Goal: Transaction & Acquisition: Purchase product/service

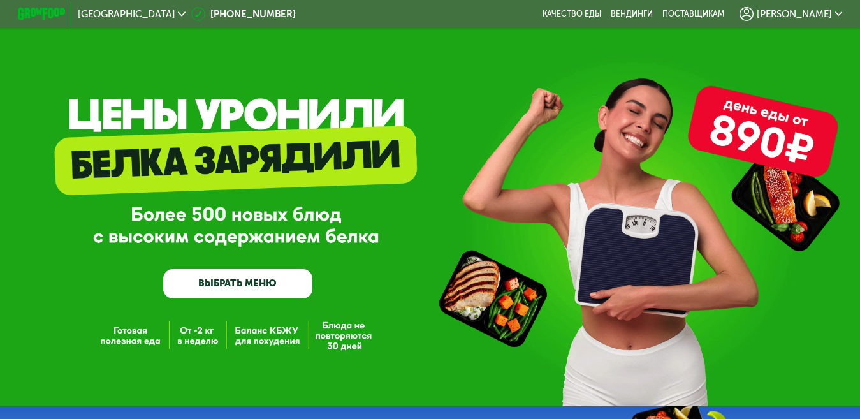
click at [753, 10] on use at bounding box center [746, 14] width 14 height 14
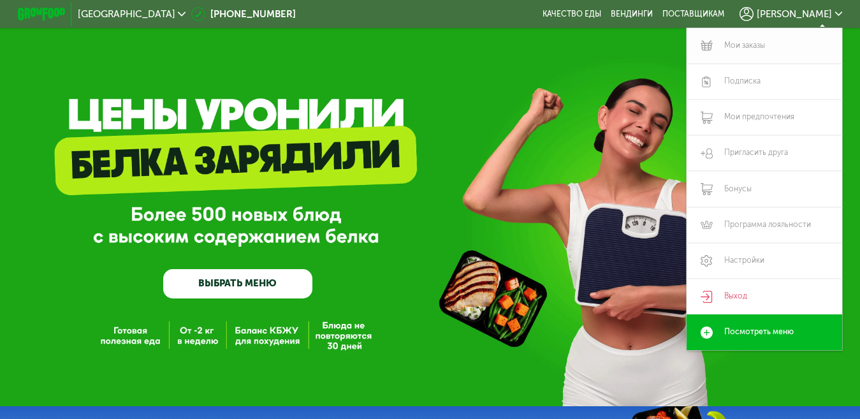
click at [764, 47] on link "Мои заказы" at bounding box center [763, 46] width 155 height 36
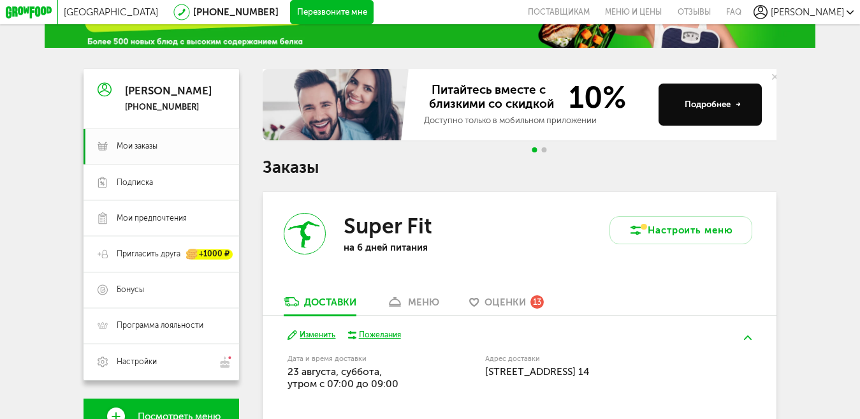
scroll to position [95, 0]
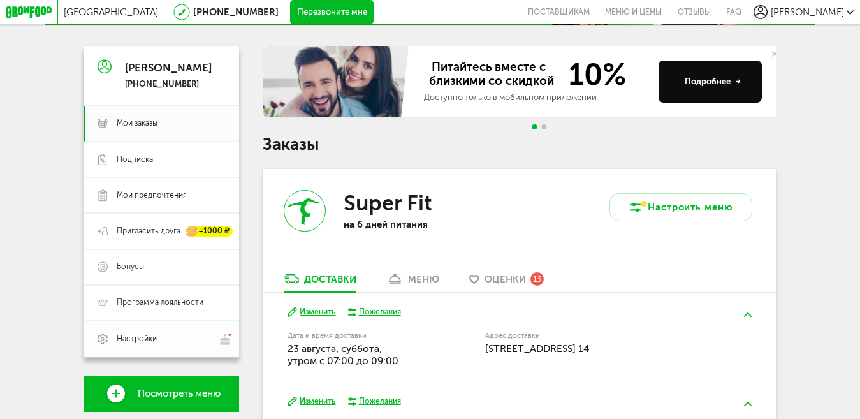
click at [141, 336] on link "Настройки" at bounding box center [160, 339] width 155 height 36
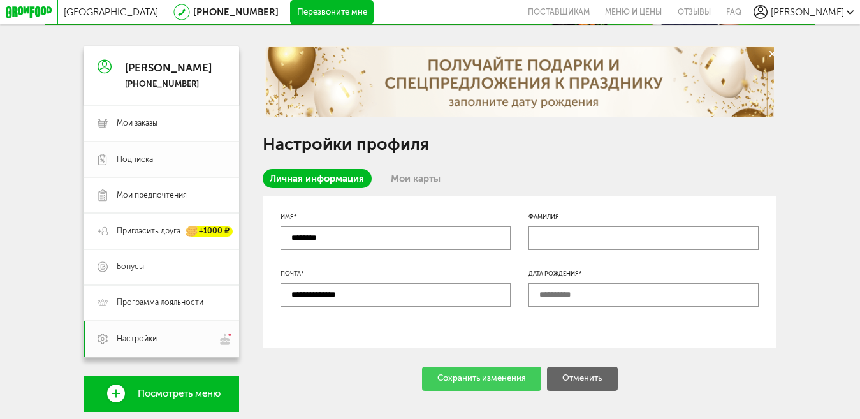
click at [136, 159] on span "Подписка" at bounding box center [135, 159] width 36 height 11
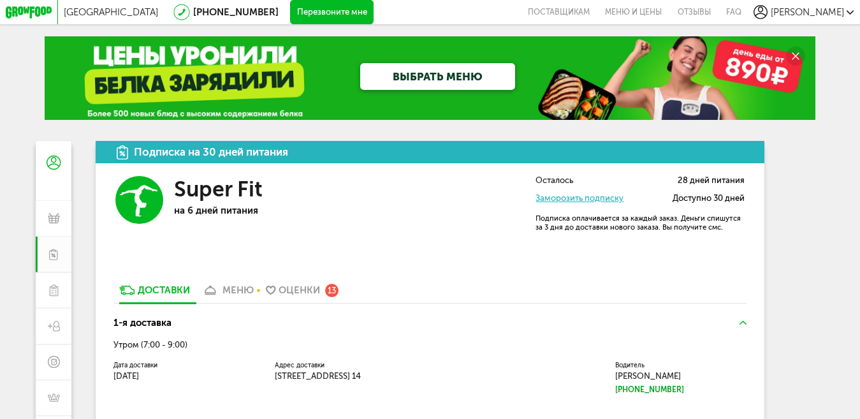
click at [826, 13] on span "[PERSON_NAME]" at bounding box center [806, 11] width 73 height 11
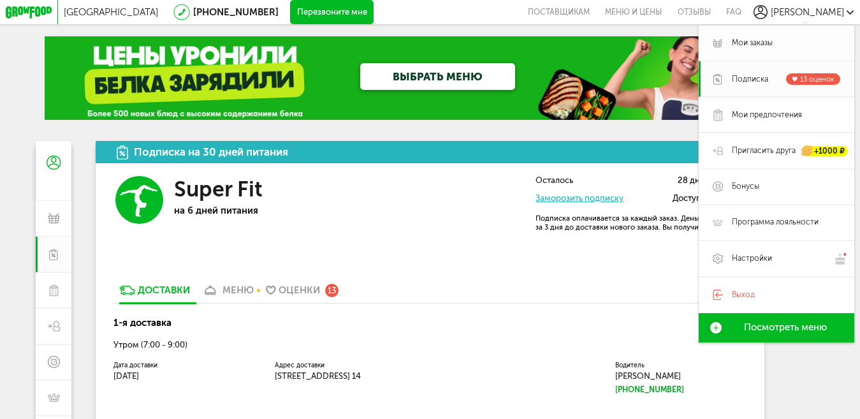
click at [761, 40] on span "Мои заказы" at bounding box center [751, 43] width 41 height 11
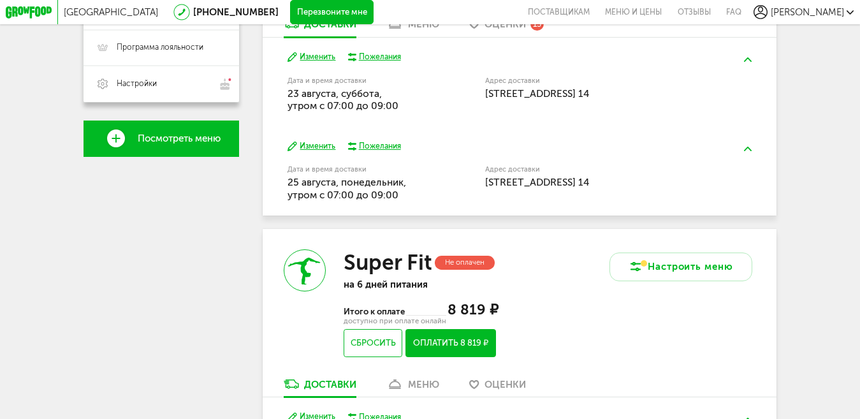
scroll to position [31, 0]
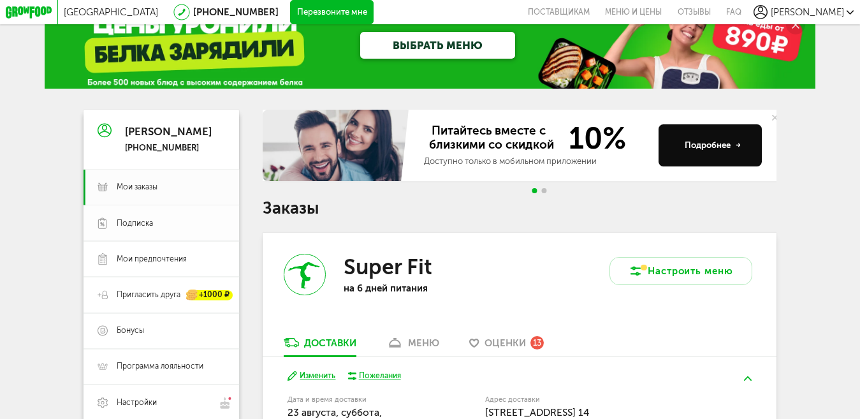
click at [136, 225] on span "Подписка" at bounding box center [135, 223] width 36 height 11
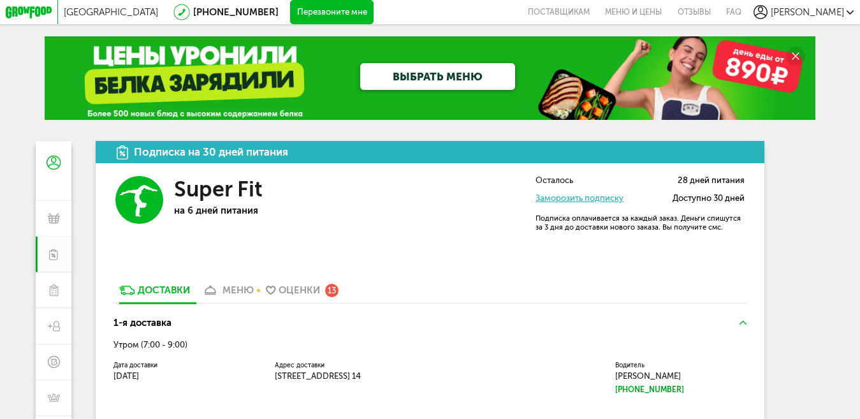
click at [828, 4] on div "Москва [PHONE_NUMBER] Перезвоните мне поставщикам Меню и цены Отзывы FAQ Kristi…" at bounding box center [429, 12] width 847 height 24
click at [830, 10] on span "[PERSON_NAME]" at bounding box center [806, 11] width 73 height 11
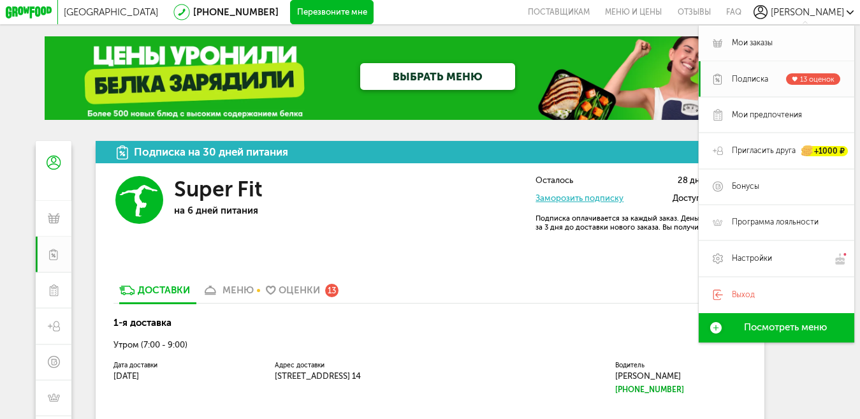
click at [738, 48] on span "Мои заказы" at bounding box center [751, 43] width 41 height 11
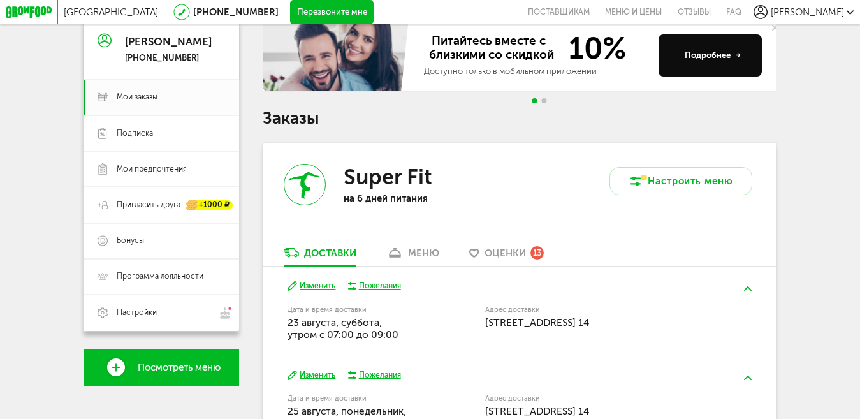
scroll to position [185, 0]
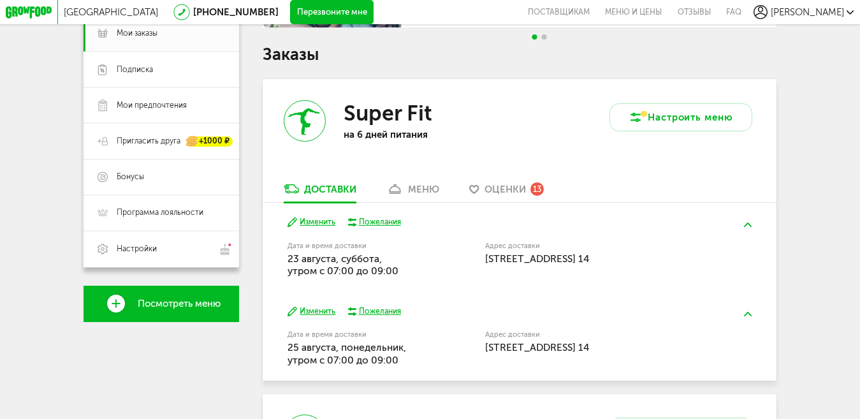
click at [320, 227] on button "Изменить" at bounding box center [311, 222] width 48 height 11
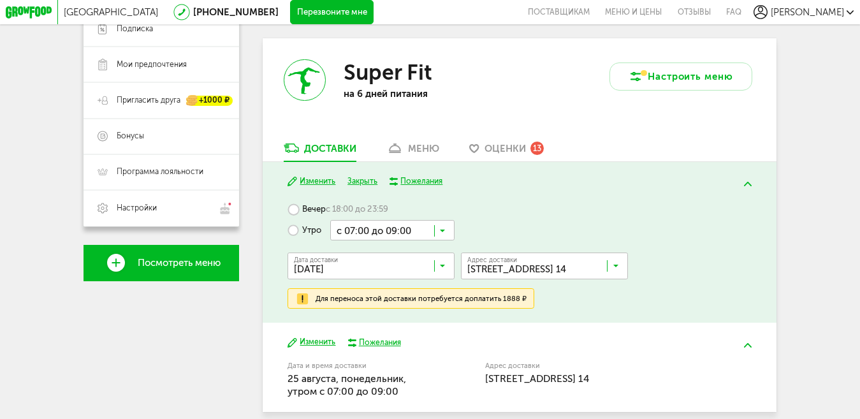
scroll to position [312, 0]
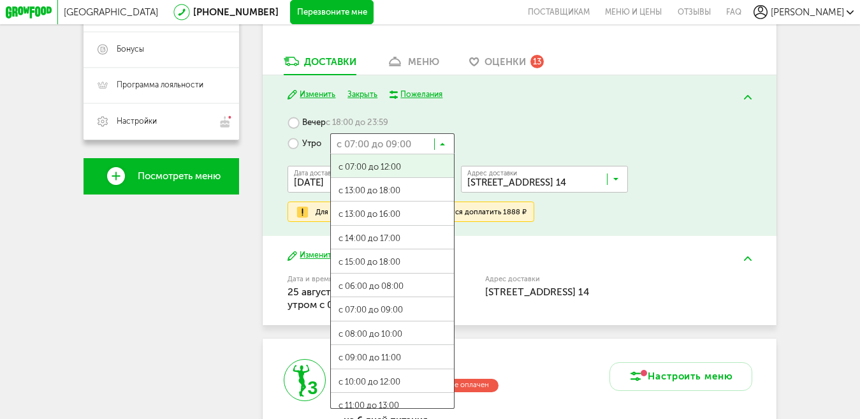
click at [442, 147] on icon at bounding box center [443, 147] width 6 height 12
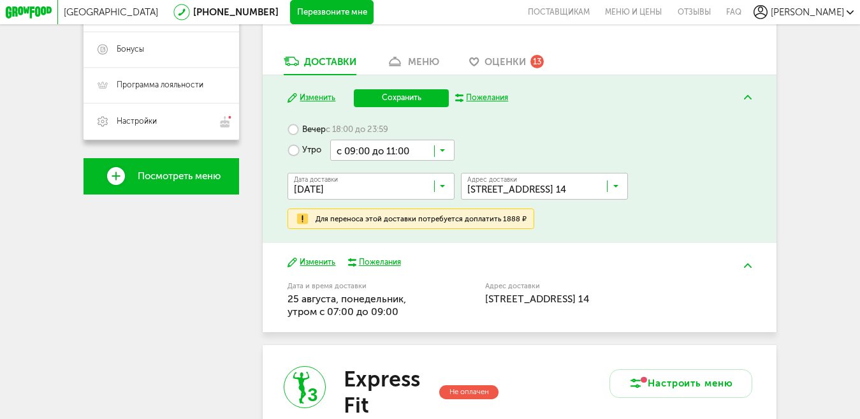
scroll to position [0, 0]
click at [399, 352] on ul "с 07:00 до 12:00 с 13:00 до 18:00 с 13:00 до 16:00 с 14:00 до 17:00 с 15:00 до …" at bounding box center [392, 288] width 124 height 255
click at [414, 104] on button "Сохранить" at bounding box center [402, 98] width 96 height 18
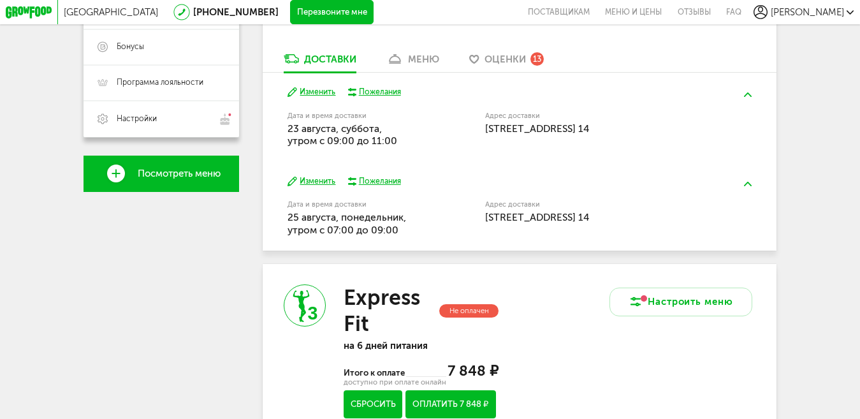
scroll to position [312, 0]
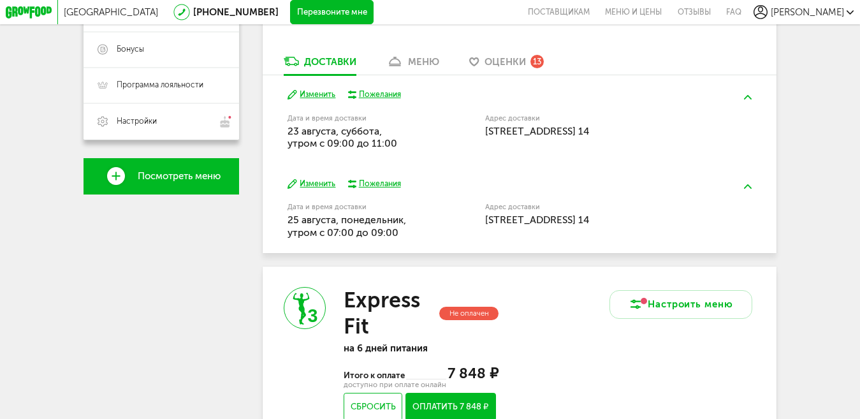
click at [314, 94] on button "Изменить" at bounding box center [311, 94] width 48 height 11
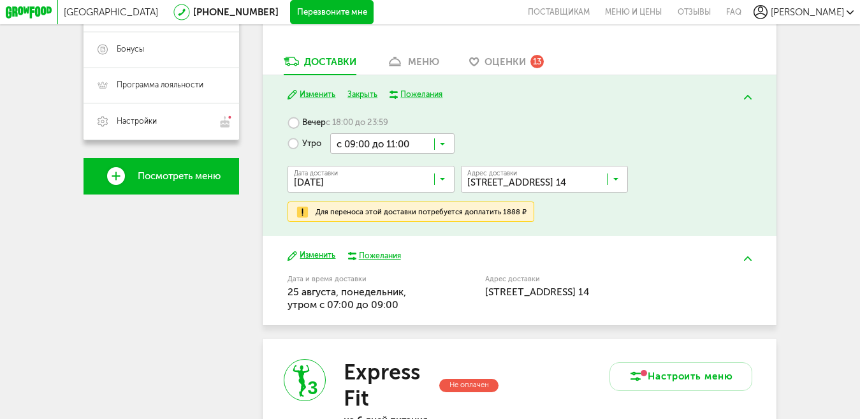
click at [444, 148] on icon at bounding box center [443, 147] width 6 height 12
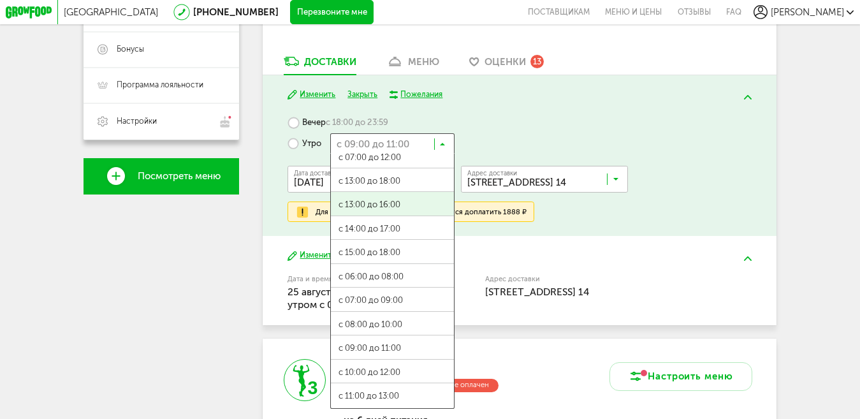
scroll to position [0, 0]
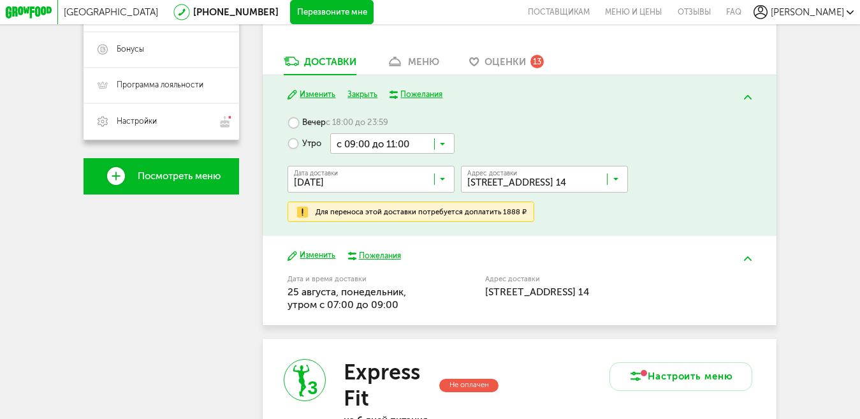
click at [378, 148] on input "Search for option" at bounding box center [392, 143] width 124 height 20
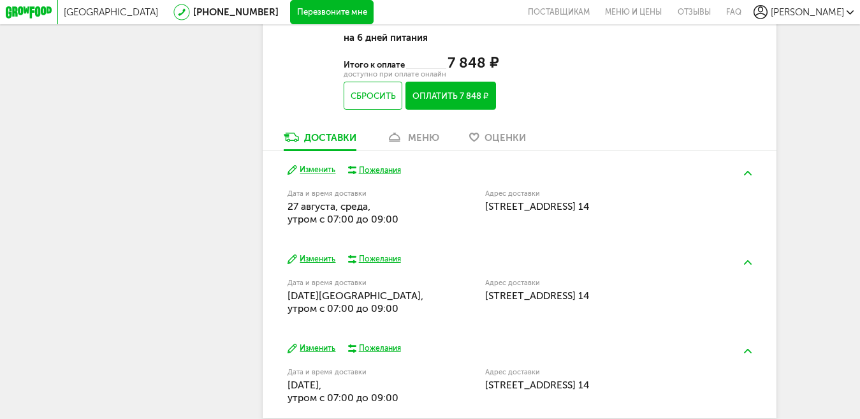
scroll to position [758, 0]
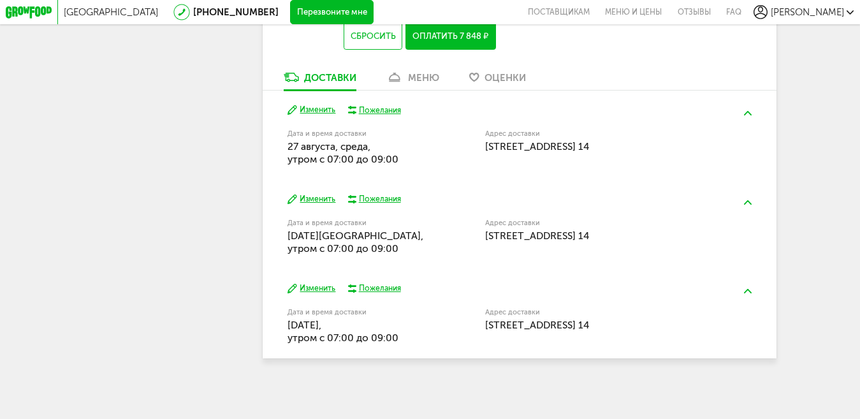
click at [321, 294] on button "Изменить" at bounding box center [311, 288] width 48 height 11
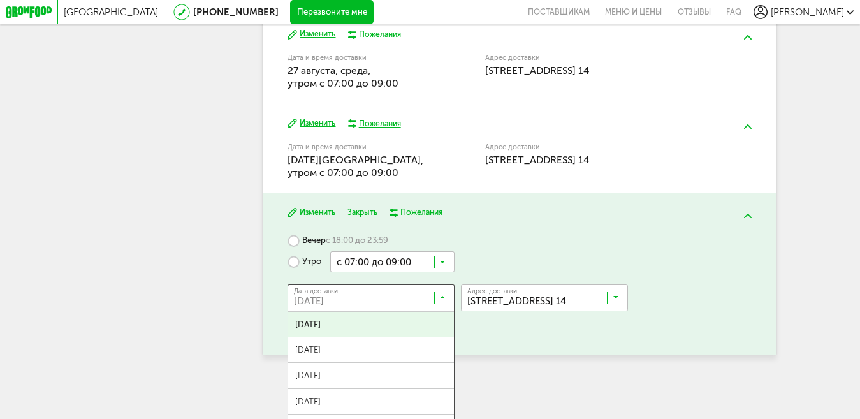
click at [443, 306] on icon at bounding box center [443, 300] width 6 height 12
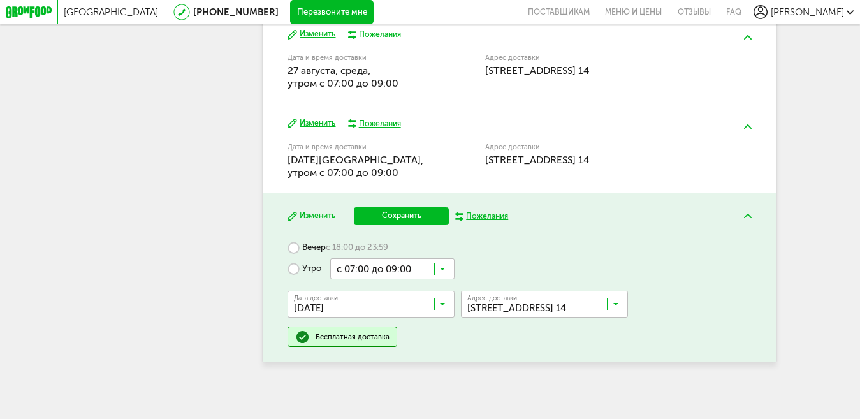
click at [424, 363] on span "[DATE]" at bounding box center [371, 356] width 166 height 25
click at [403, 225] on button "Сохранить" at bounding box center [402, 216] width 96 height 18
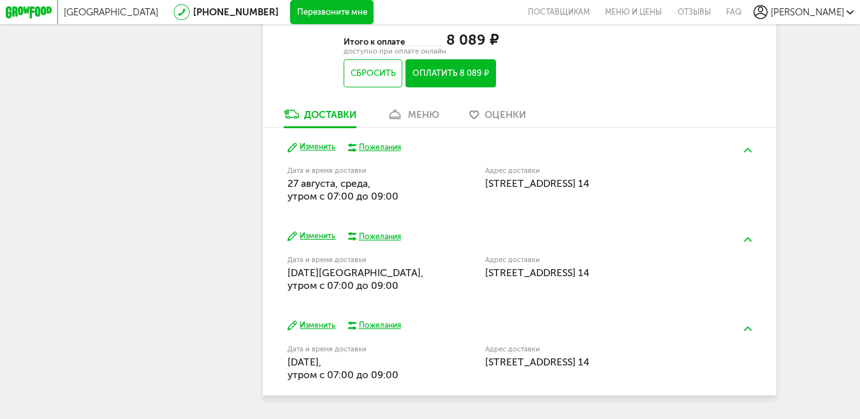
scroll to position [631, 0]
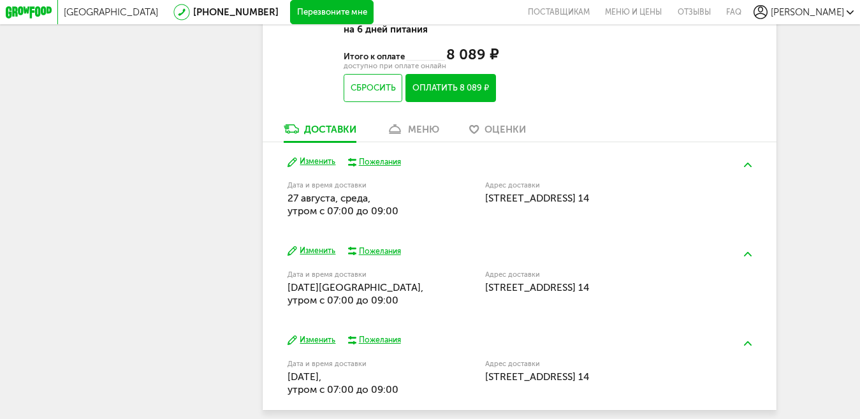
click at [408, 141] on link "меню" at bounding box center [413, 131] width 66 height 19
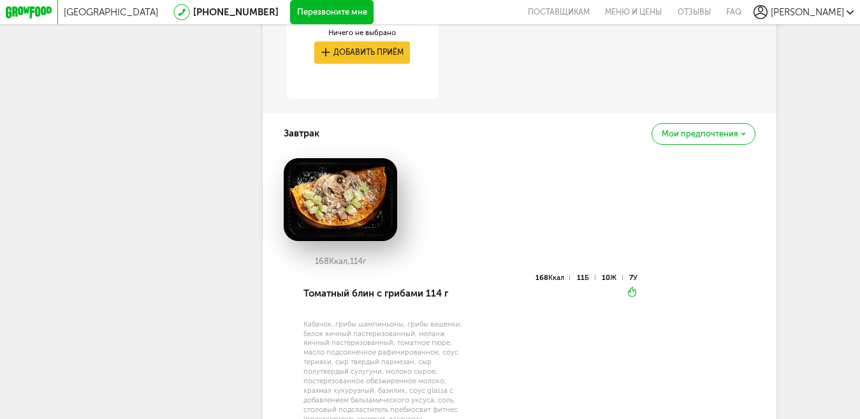
scroll to position [986, 0]
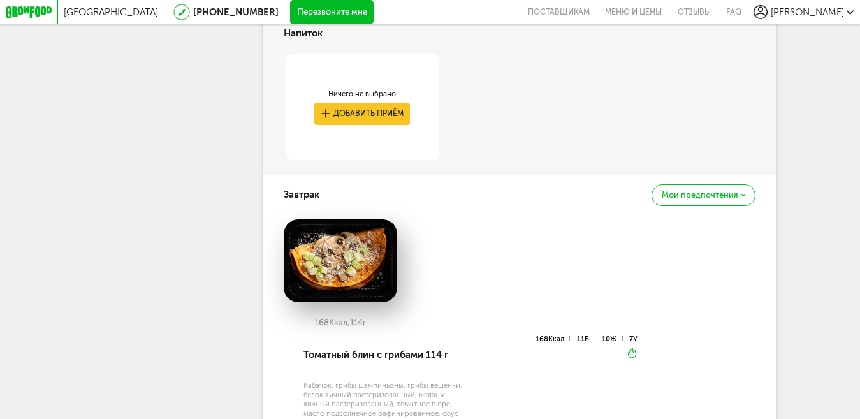
click at [705, 199] on span "Мои предпочтения" at bounding box center [699, 195] width 76 height 8
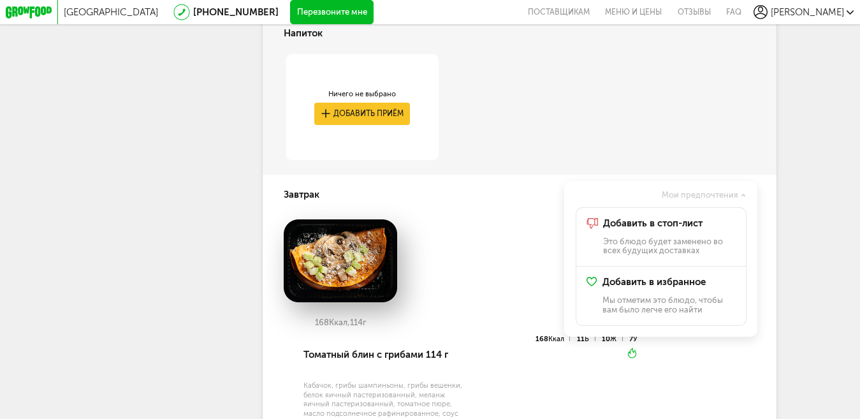
click at [705, 199] on span "Мои предпочтения" at bounding box center [699, 195] width 76 height 8
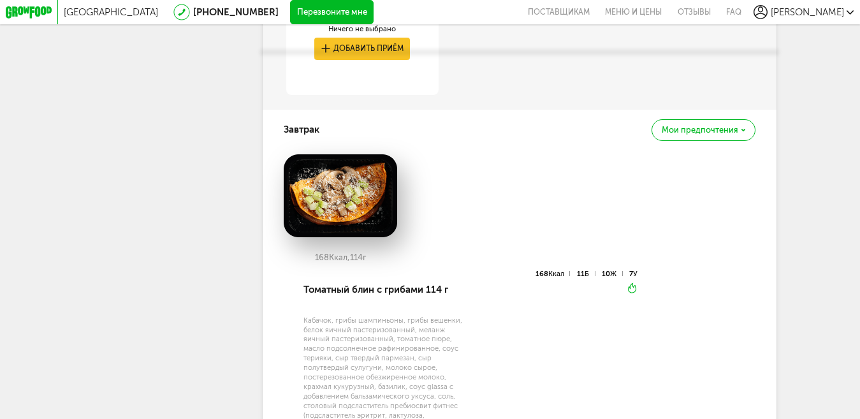
scroll to position [1113, 0]
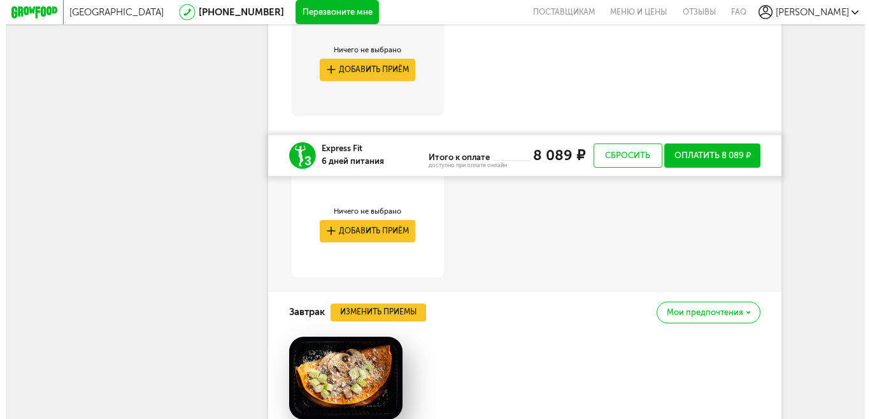
scroll to position [986, 0]
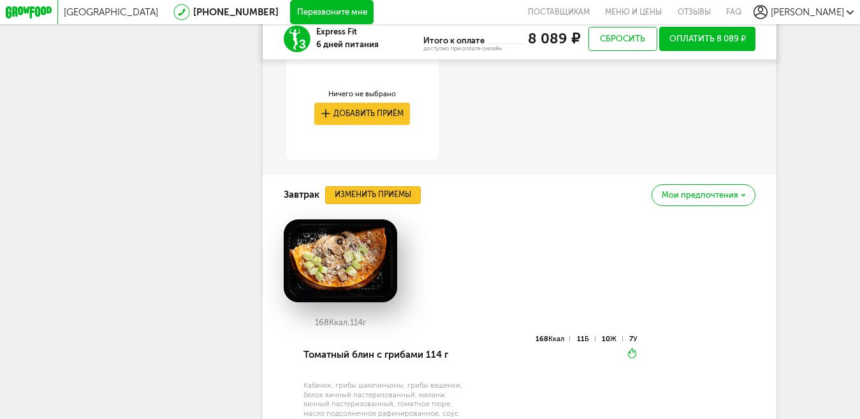
click at [375, 204] on button "Изменить приемы" at bounding box center [373, 195] width 96 height 18
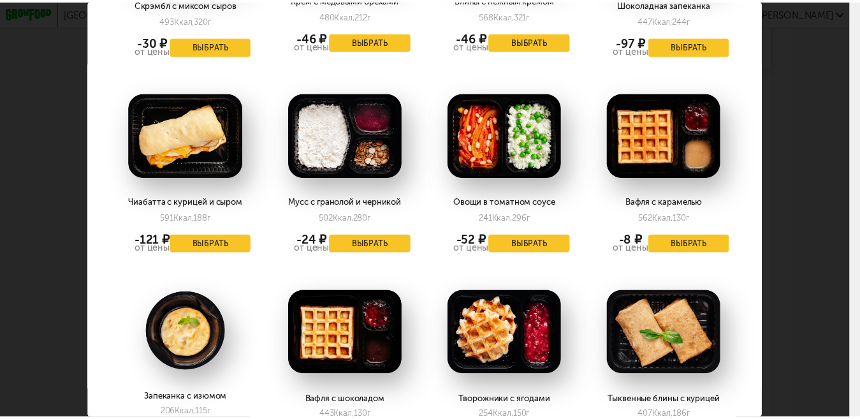
scroll to position [583, 0]
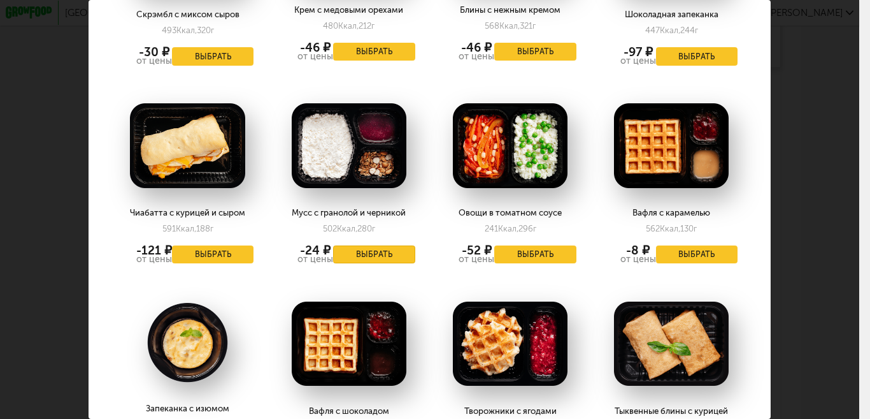
click at [370, 245] on button "Выбрать" at bounding box center [374, 254] width 82 height 18
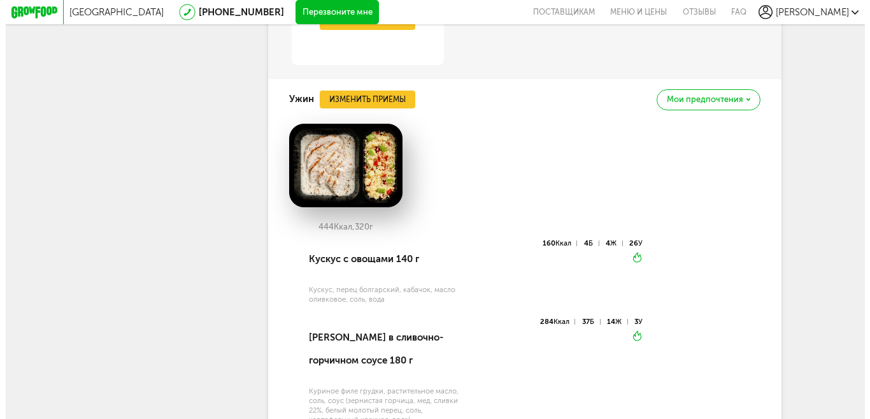
scroll to position [2133, 0]
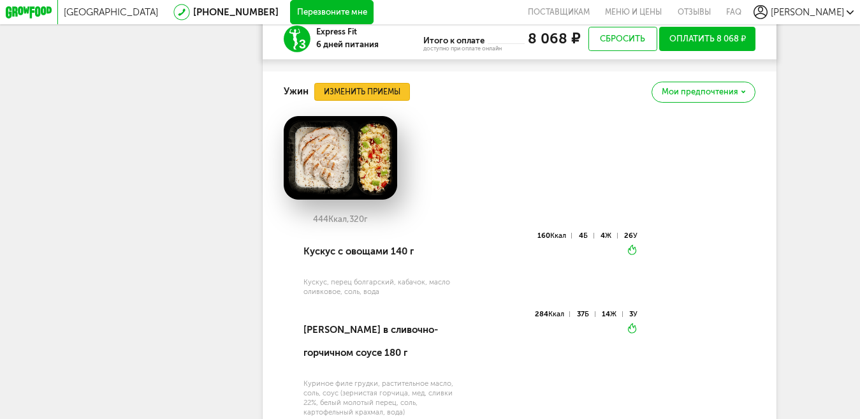
click at [370, 101] on button "Изменить приемы" at bounding box center [362, 92] width 96 height 18
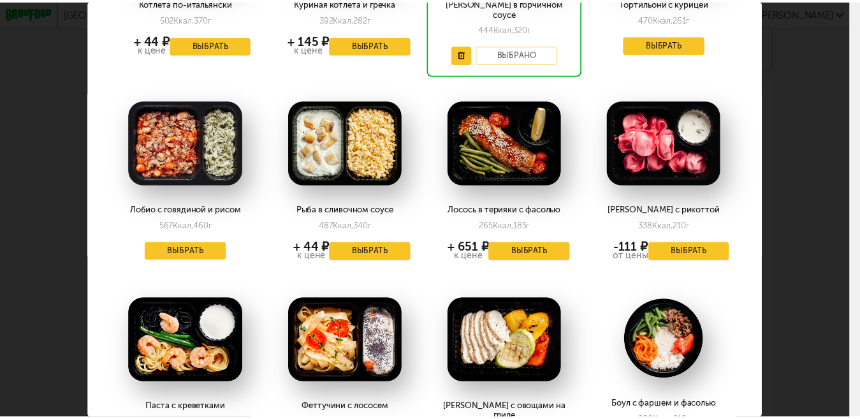
scroll to position [389, 0]
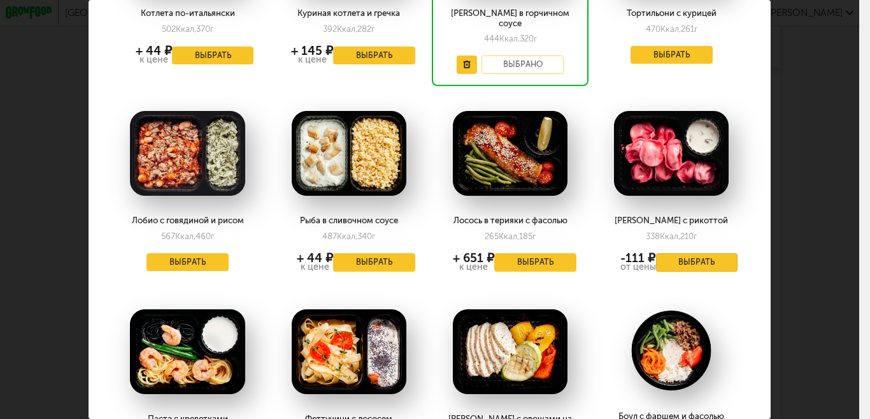
click at [681, 253] on button "Выбрать" at bounding box center [697, 262] width 82 height 18
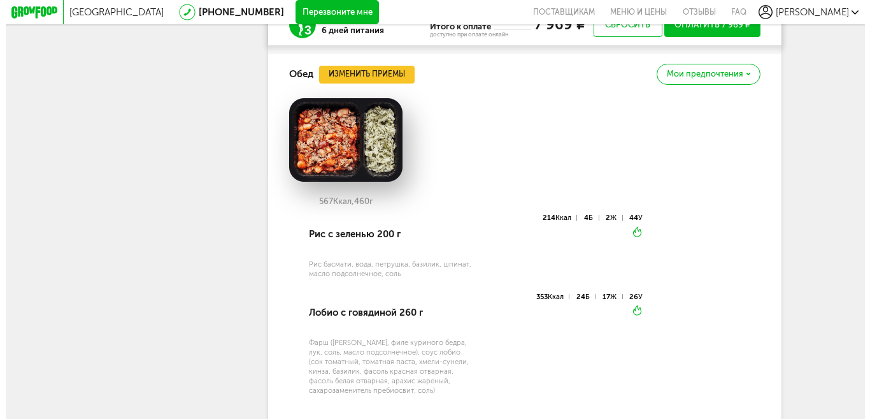
scroll to position [1623, 0]
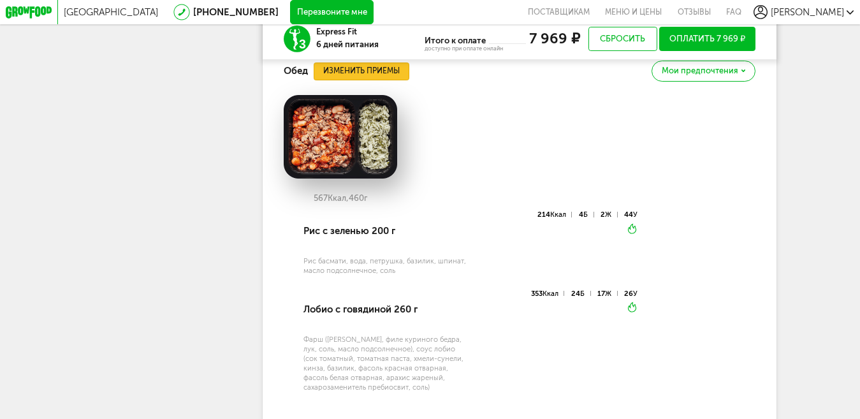
click at [363, 80] on button "Изменить приемы" at bounding box center [361, 71] width 96 height 18
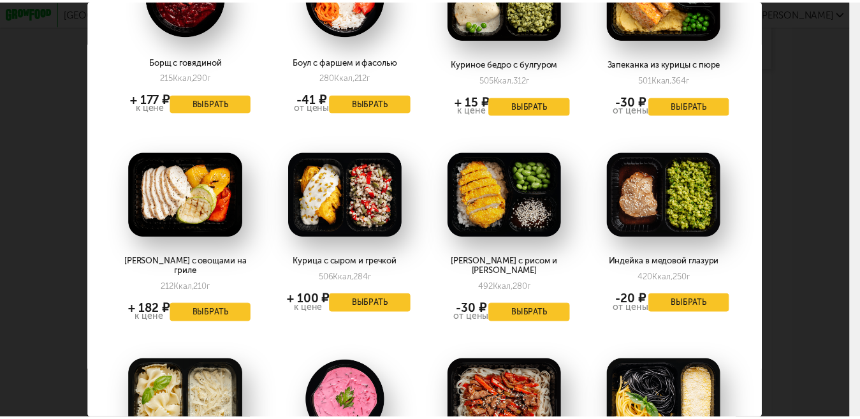
scroll to position [937, 0]
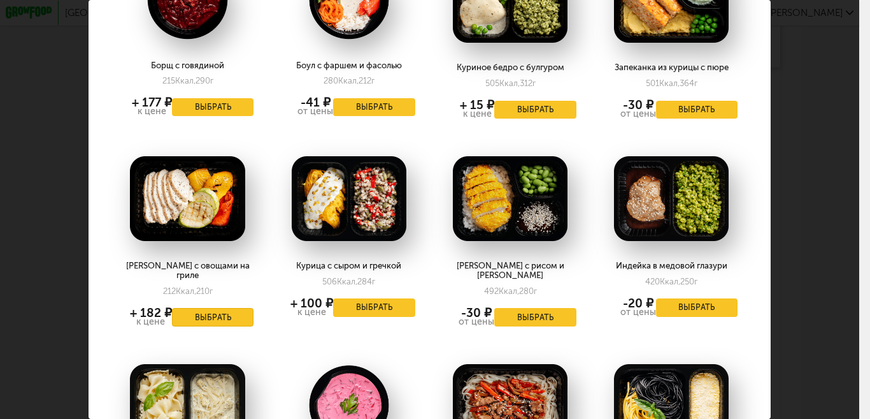
click at [197, 308] on button "Выбрать" at bounding box center [213, 317] width 82 height 18
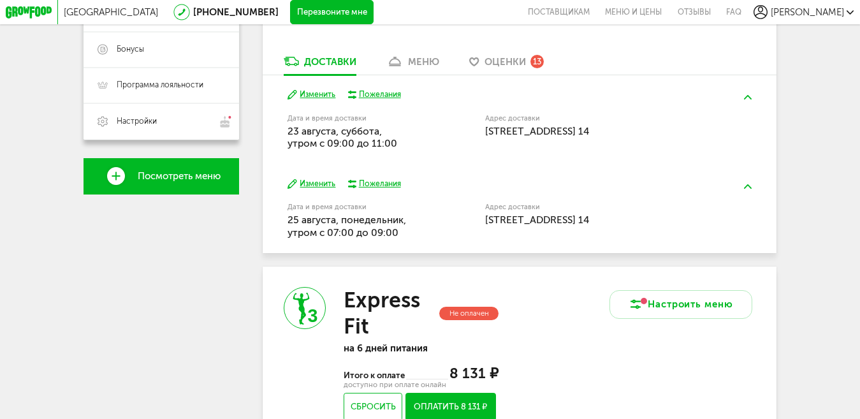
scroll to position [514, 0]
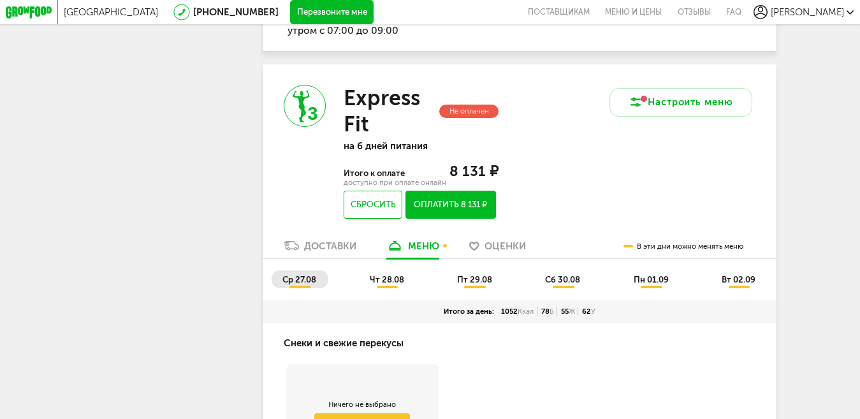
click at [375, 288] on li "чт 28.08" at bounding box center [387, 279] width 57 height 18
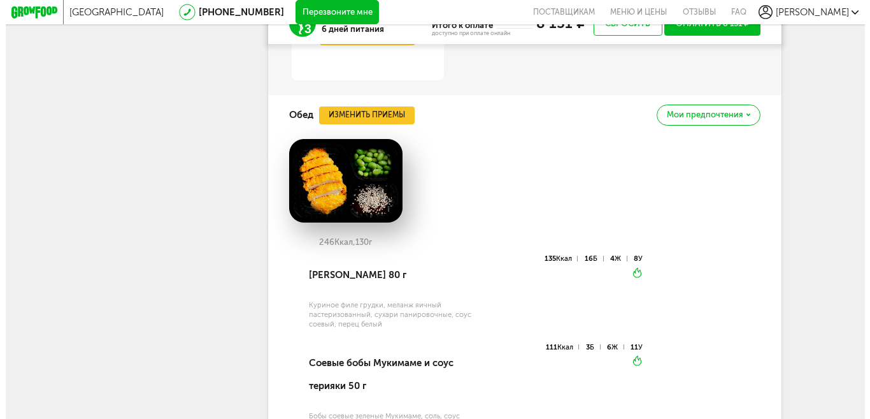
scroll to position [1661, 0]
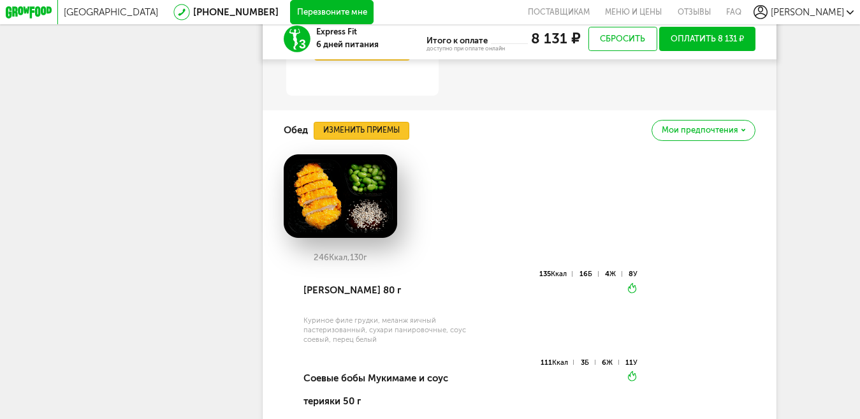
click at [370, 140] on button "Изменить приемы" at bounding box center [361, 131] width 96 height 18
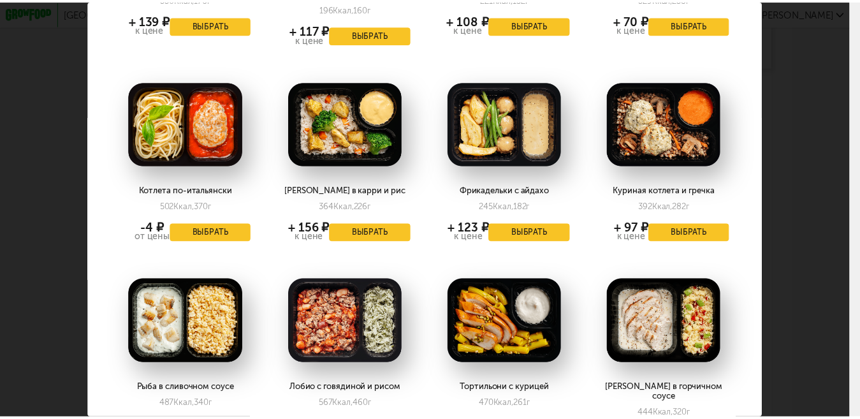
scroll to position [150, 0]
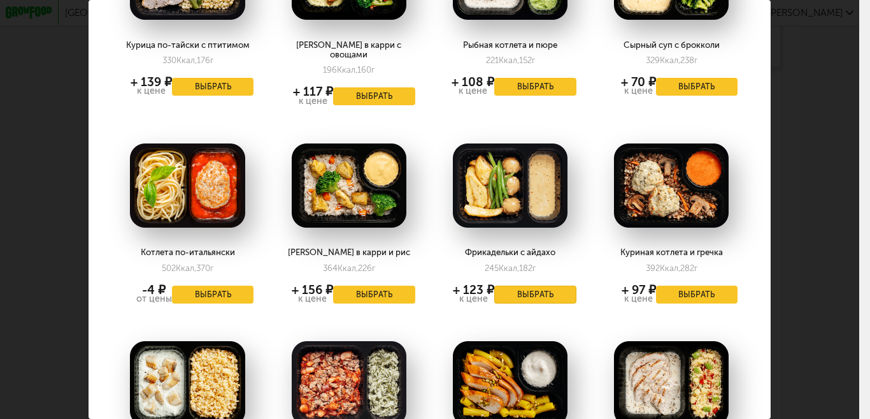
click at [529, 288] on button "Выбрать" at bounding box center [535, 294] width 82 height 18
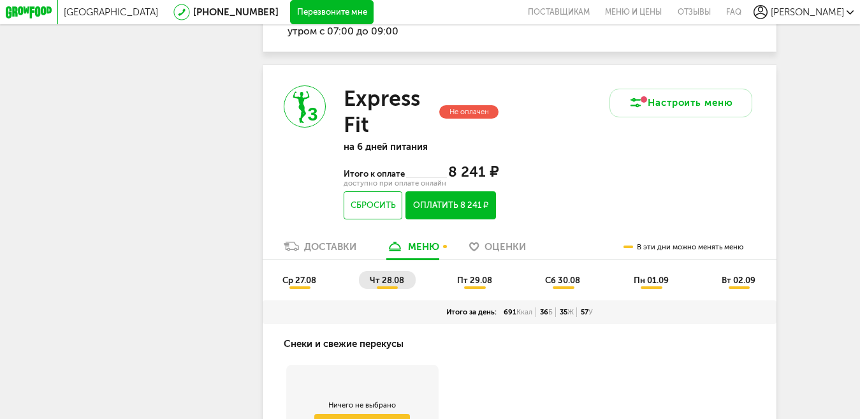
scroll to position [493, 0]
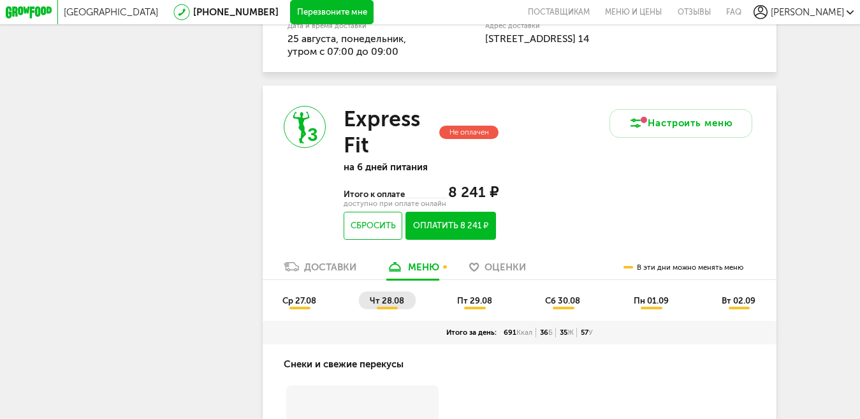
click at [474, 305] on span "пт 29.08" at bounding box center [474, 301] width 35 height 10
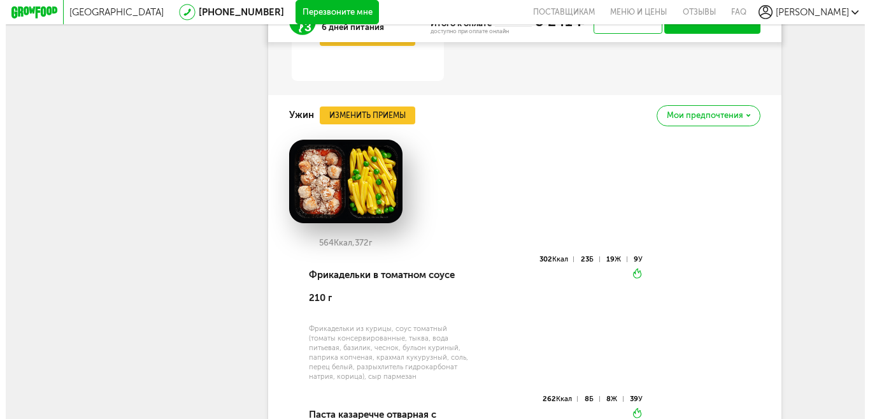
scroll to position [2086, 0]
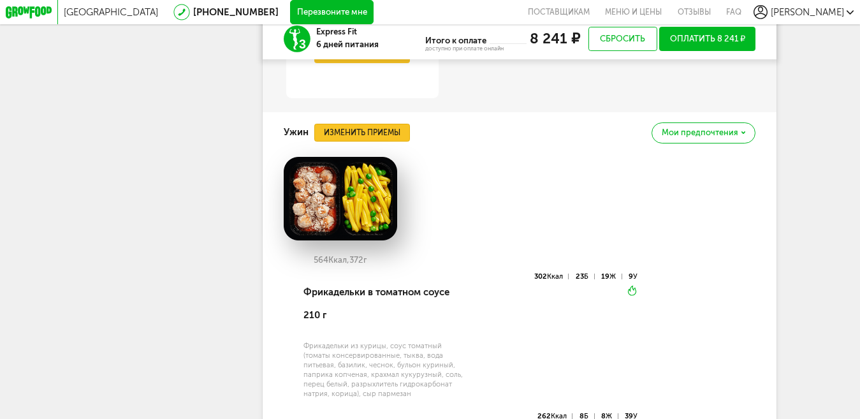
click at [364, 141] on button "Изменить приемы" at bounding box center [362, 133] width 96 height 18
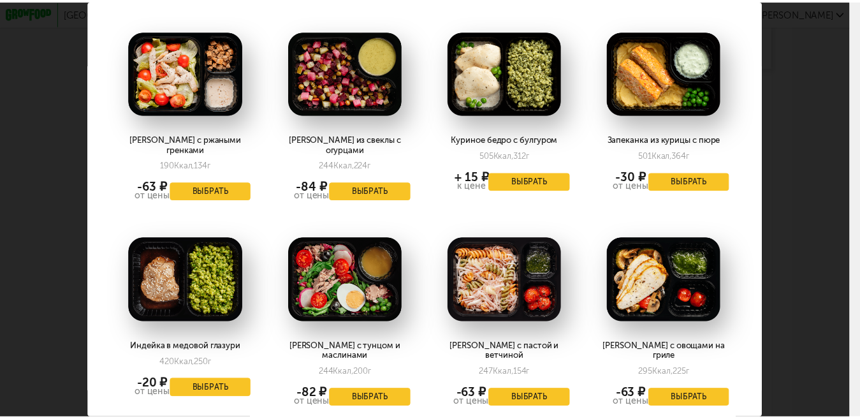
scroll to position [1019, 0]
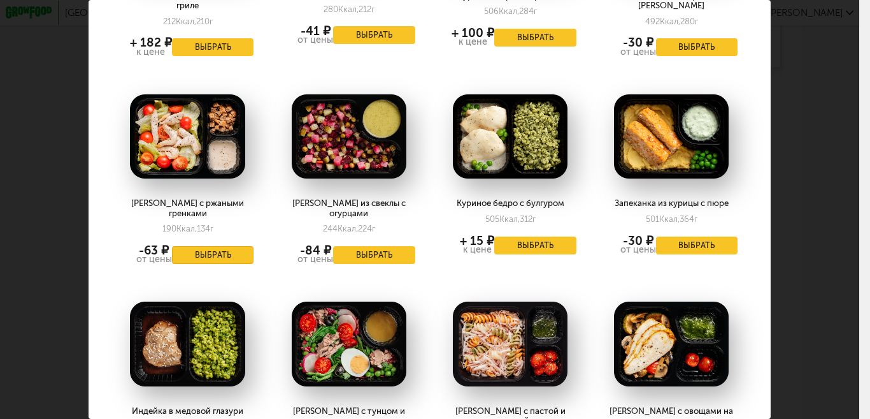
click at [227, 246] on button "Выбрать" at bounding box center [213, 255] width 82 height 18
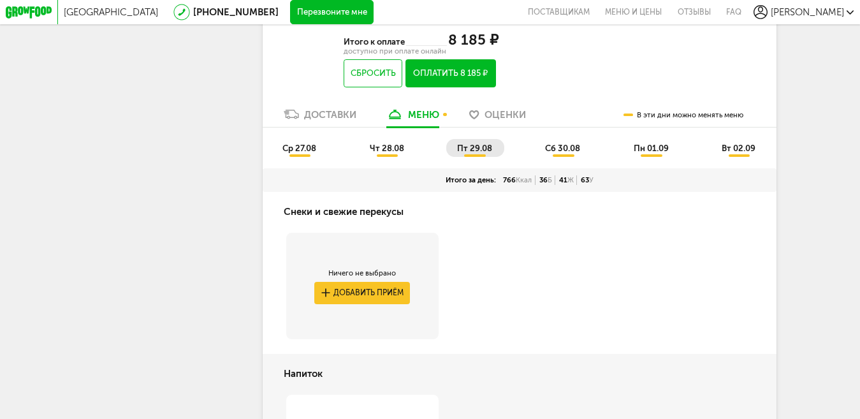
scroll to position [684, 0]
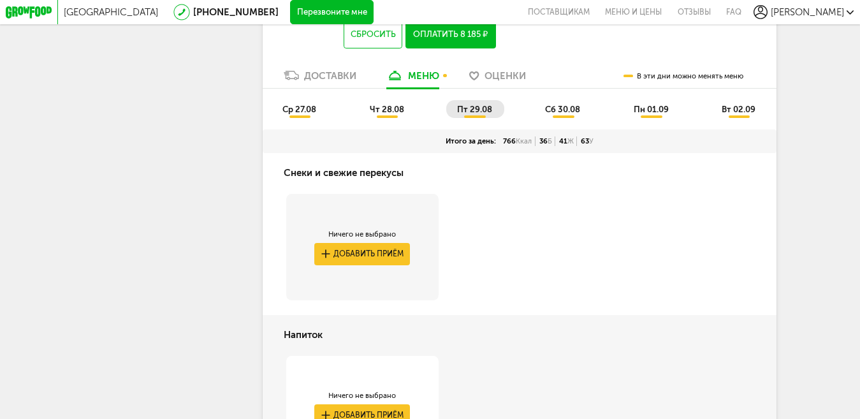
click at [563, 114] on span "сб 30.08" at bounding box center [562, 109] width 35 height 10
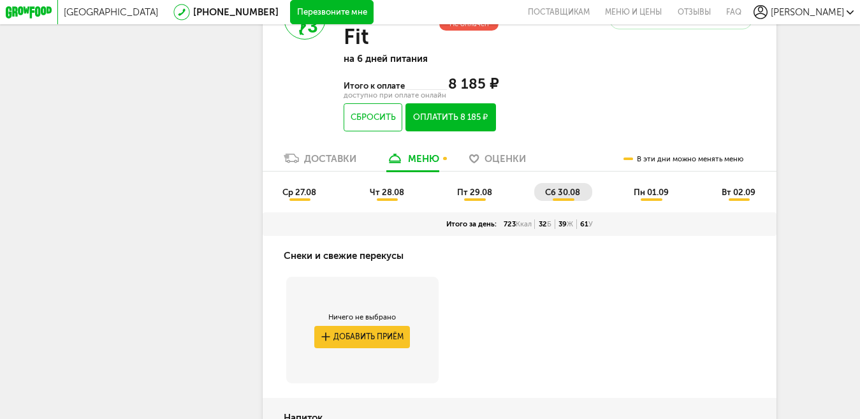
scroll to position [557, 0]
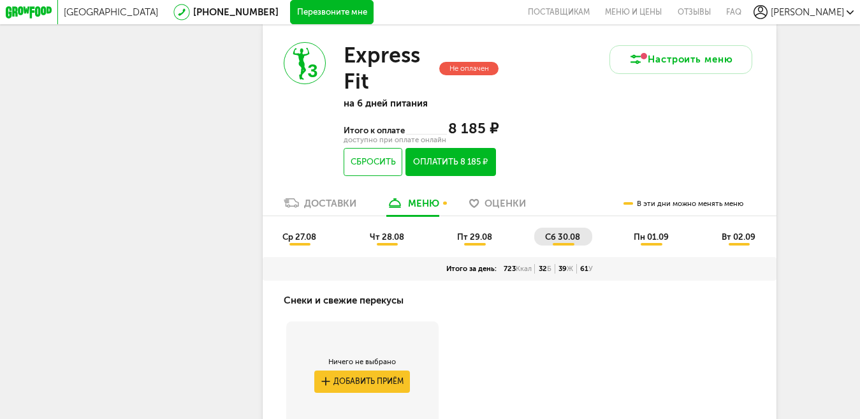
click at [465, 241] on span "пт 29.08" at bounding box center [474, 237] width 35 height 10
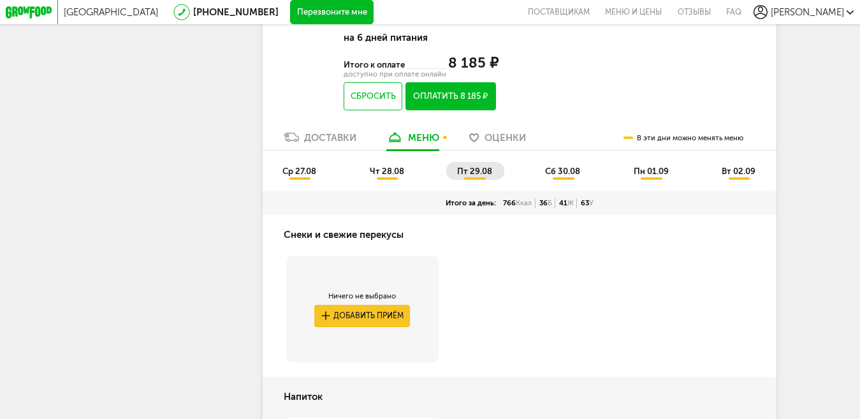
scroll to position [621, 0]
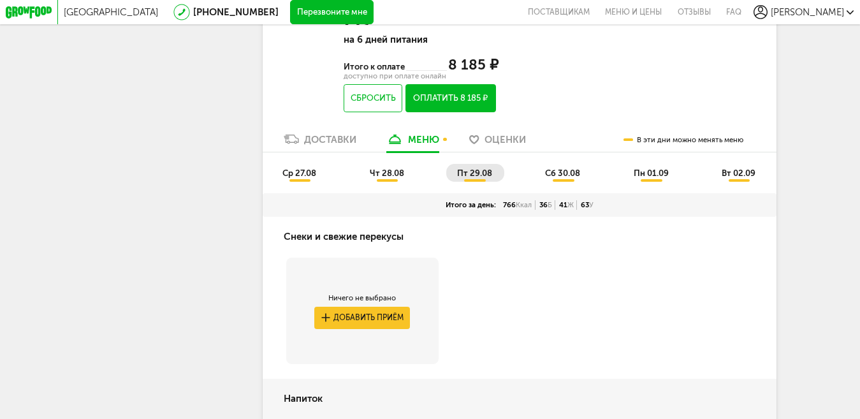
click at [566, 182] on li "сб 30.08" at bounding box center [563, 173] width 58 height 18
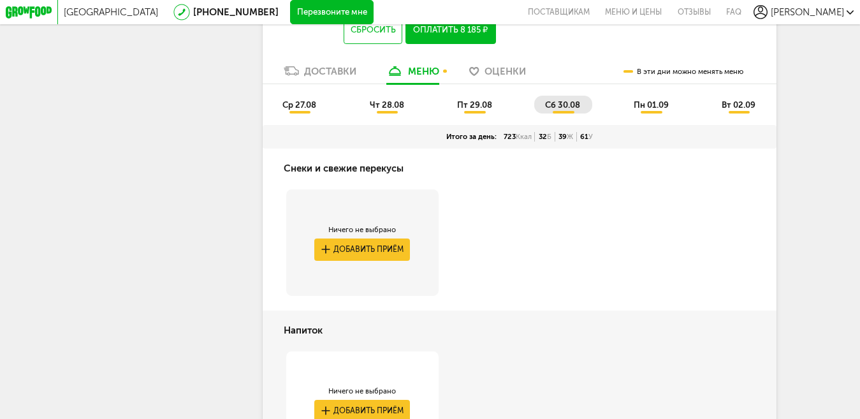
scroll to position [684, 0]
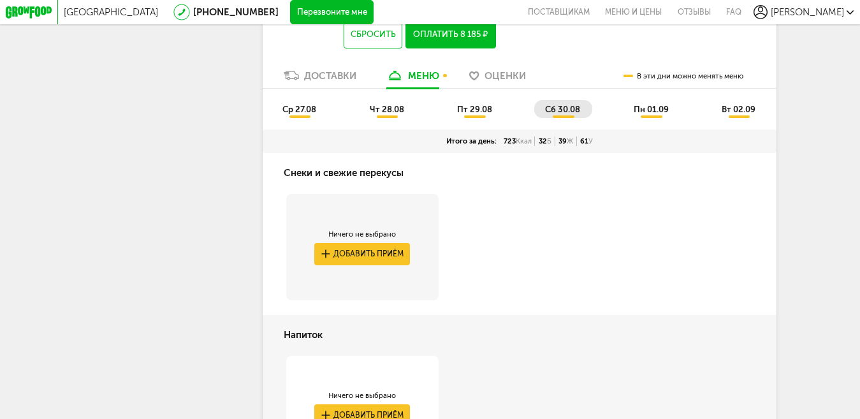
click at [466, 114] on span "пт 29.08" at bounding box center [474, 109] width 35 height 10
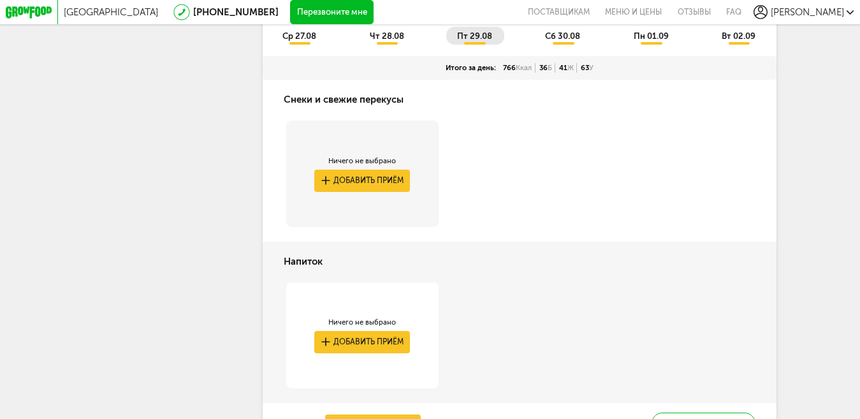
scroll to position [748, 0]
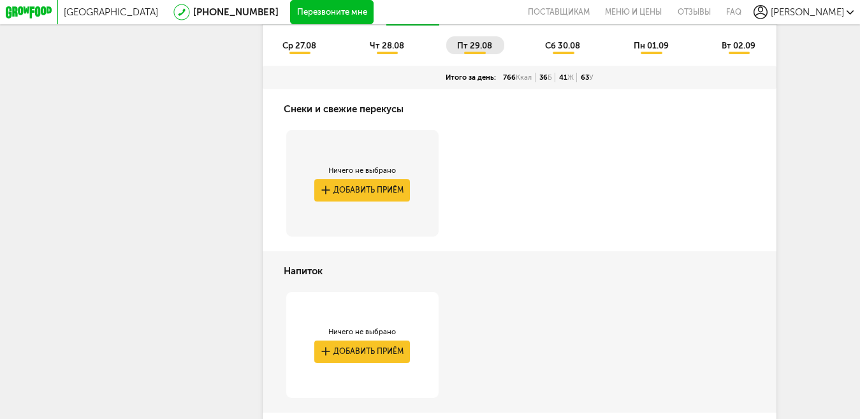
click at [566, 50] on span "сб 30.08" at bounding box center [562, 46] width 35 height 10
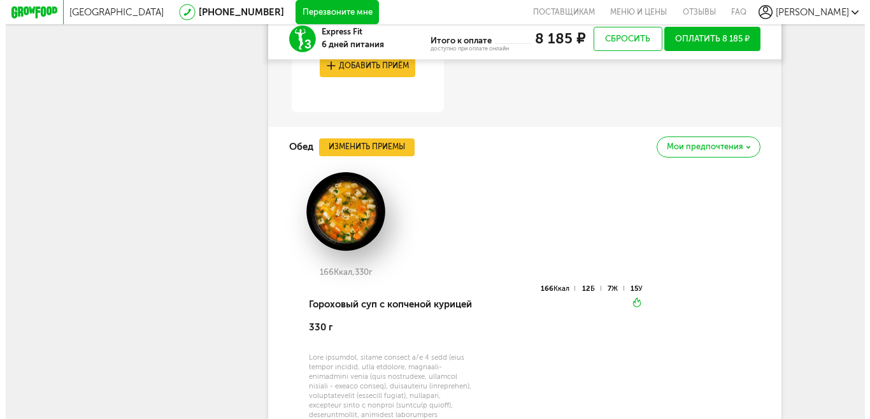
scroll to position [1640, 0]
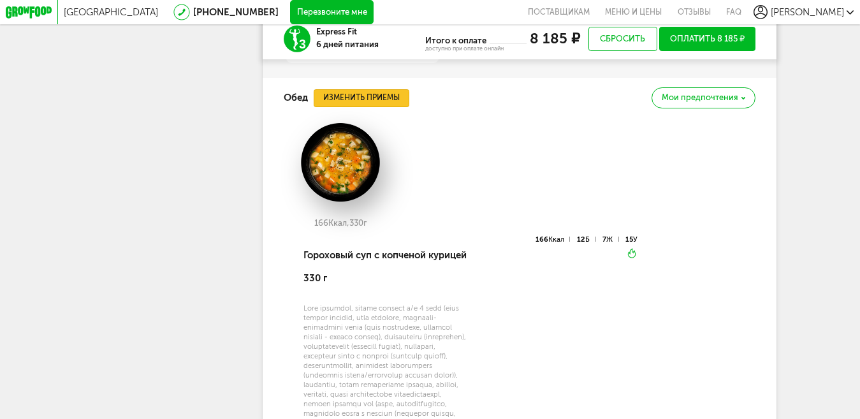
click at [355, 107] on button "Изменить приемы" at bounding box center [361, 98] width 96 height 18
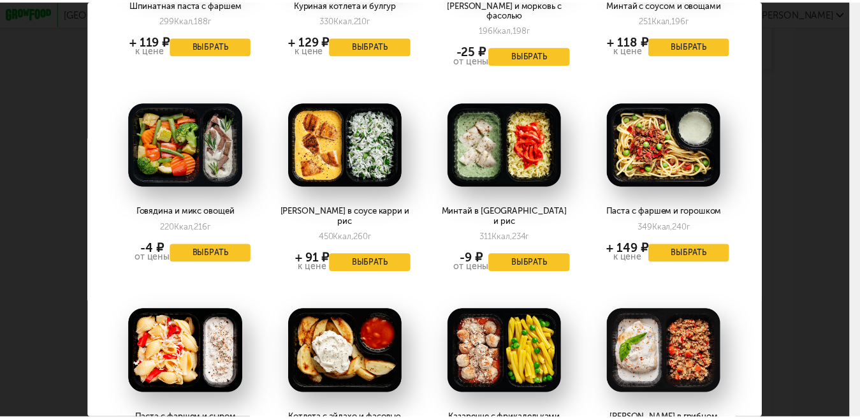
scroll to position [182, 0]
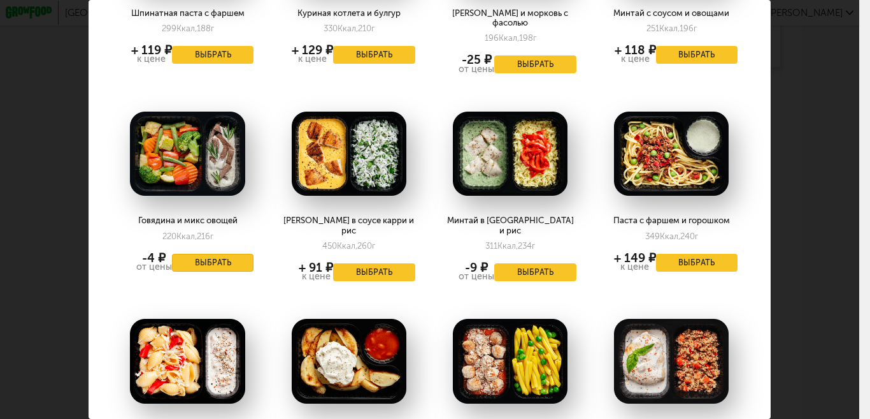
click at [212, 254] on button "Выбрать" at bounding box center [213, 263] width 82 height 18
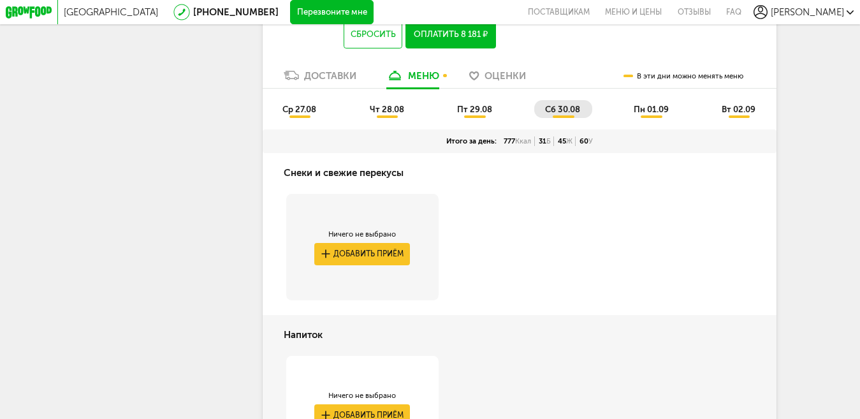
scroll to position [621, 0]
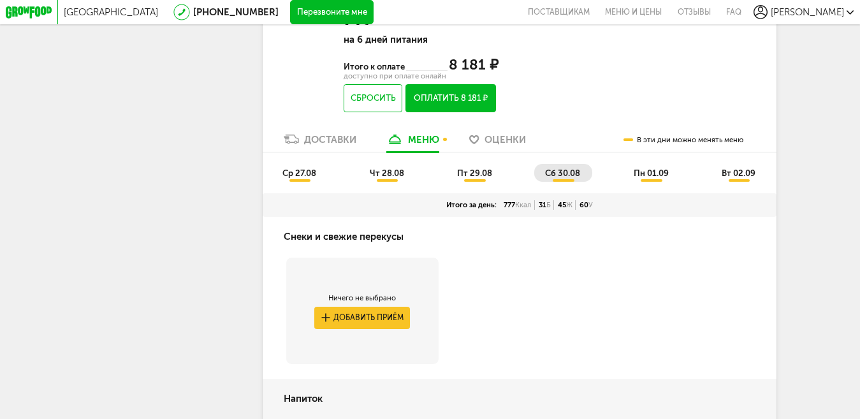
click at [660, 178] on span "пн 01.09" at bounding box center [650, 173] width 35 height 10
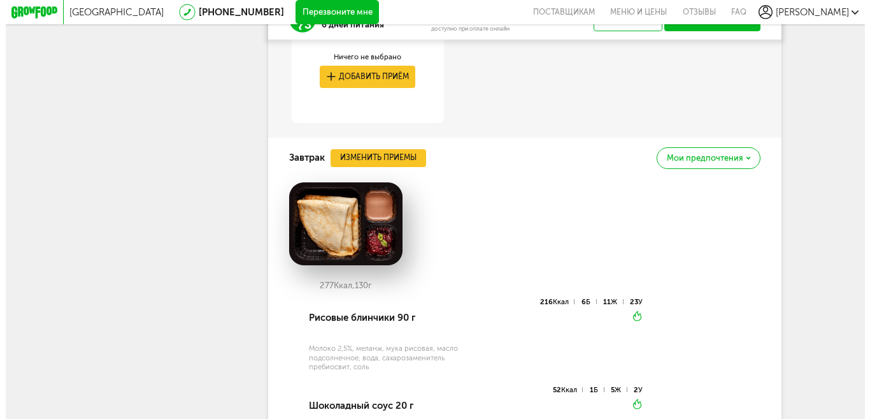
scroll to position [1003, 0]
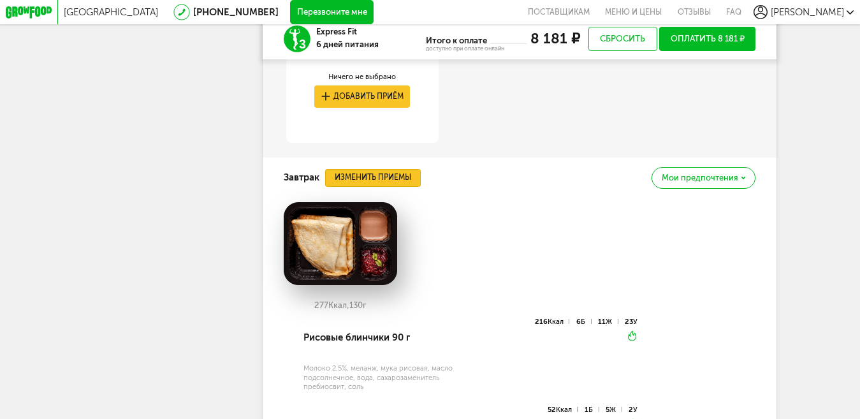
click at [397, 187] on button "Изменить приемы" at bounding box center [373, 178] width 96 height 18
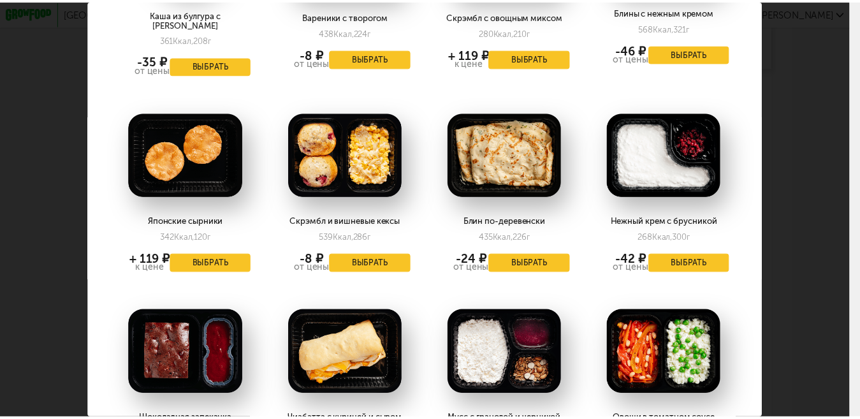
scroll to position [357, 0]
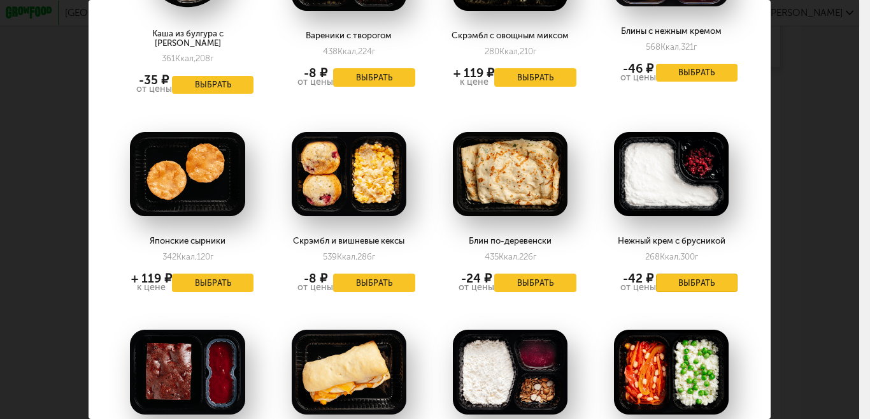
click at [681, 273] on button "Выбрать" at bounding box center [697, 282] width 82 height 18
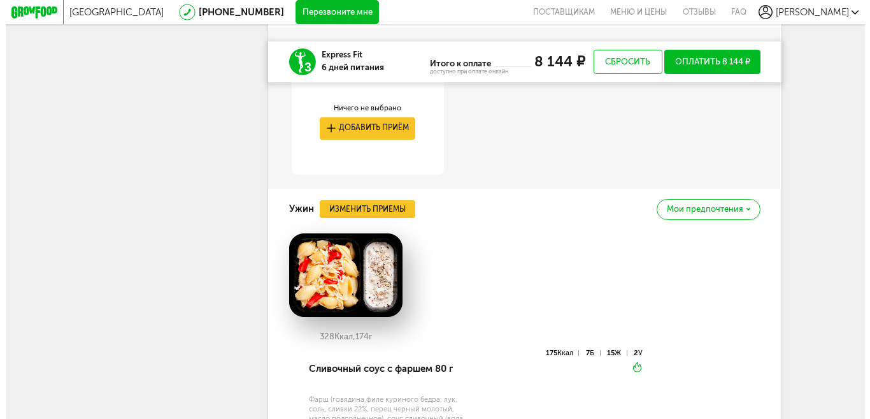
scroll to position [2086, 0]
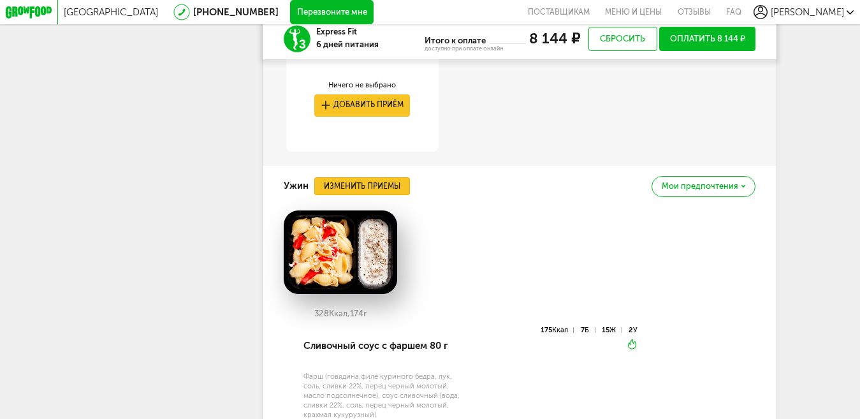
click at [377, 195] on button "Изменить приемы" at bounding box center [362, 186] width 96 height 18
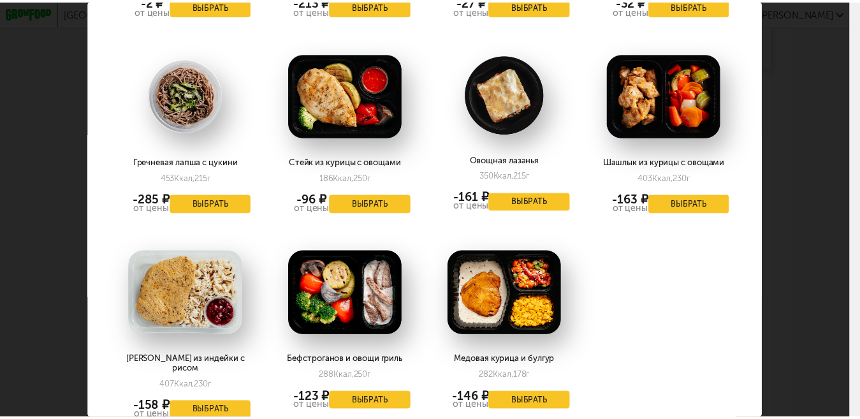
scroll to position [1680, 0]
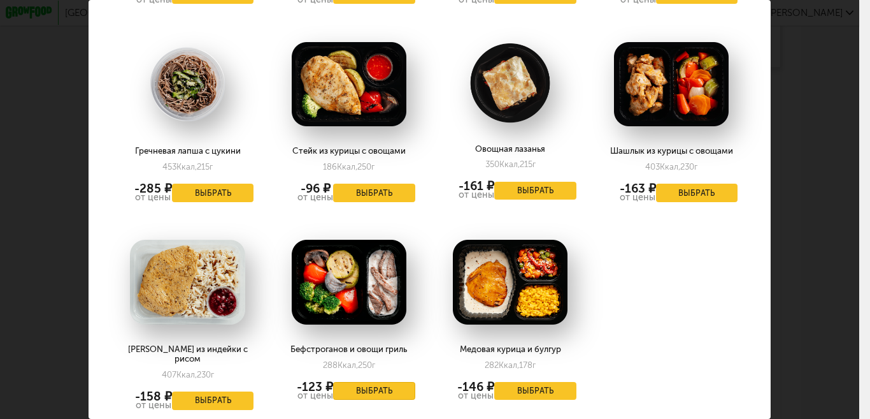
click at [378, 382] on button "Выбрать" at bounding box center [374, 391] width 82 height 18
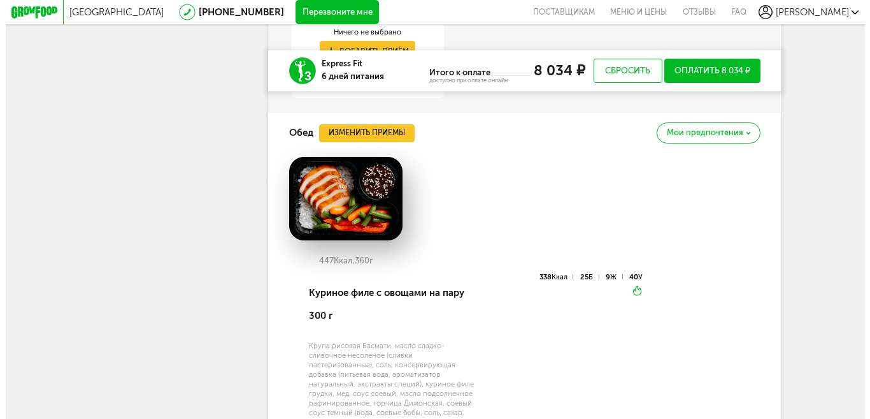
scroll to position [1513, 0]
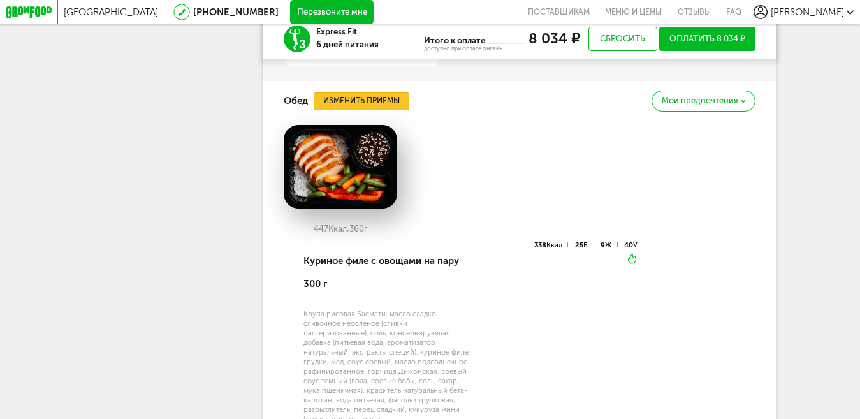
click at [364, 110] on button "Изменить приемы" at bounding box center [361, 101] width 96 height 18
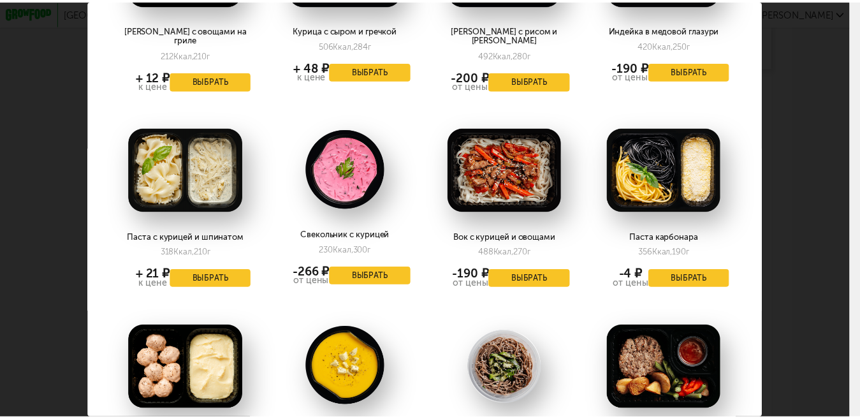
scroll to position [0, 0]
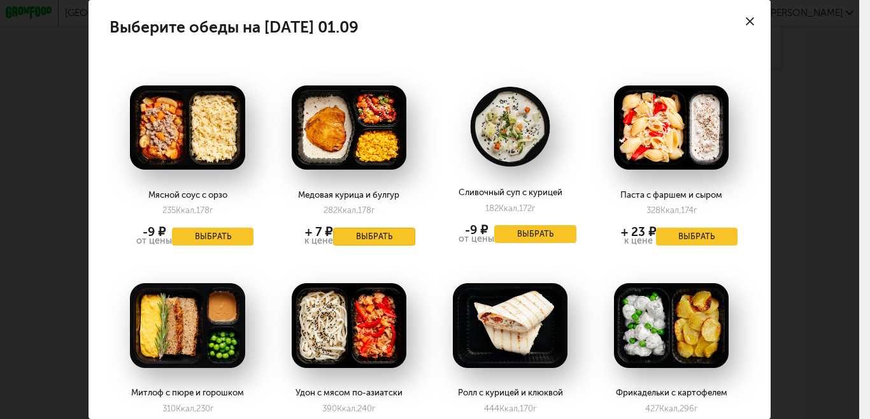
click at [356, 231] on button "Выбрать" at bounding box center [374, 236] width 82 height 18
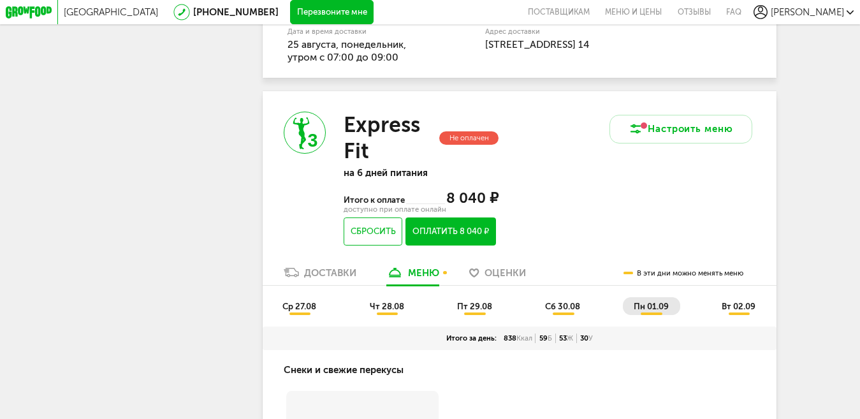
scroll to position [543, 0]
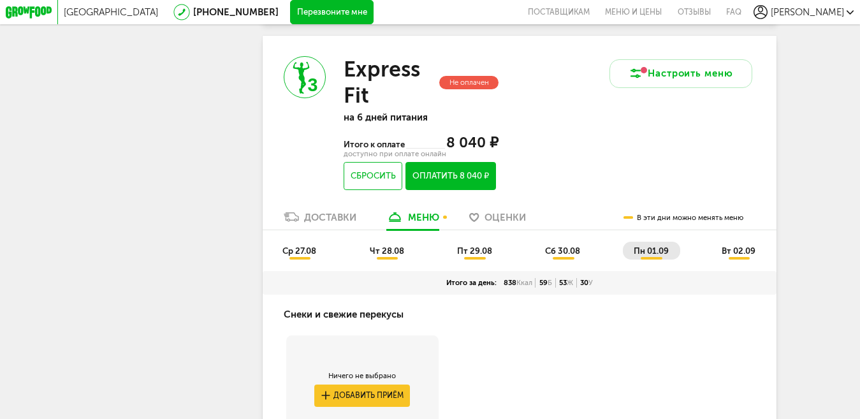
click at [740, 256] on span "вт 02.09" at bounding box center [738, 251] width 34 height 10
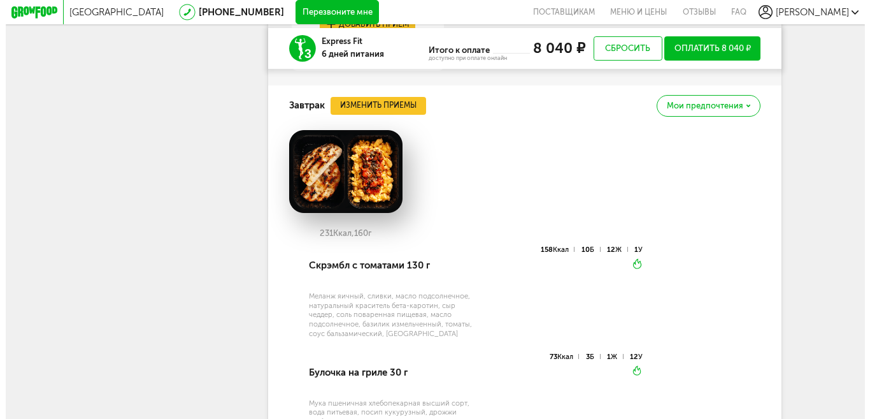
scroll to position [989, 0]
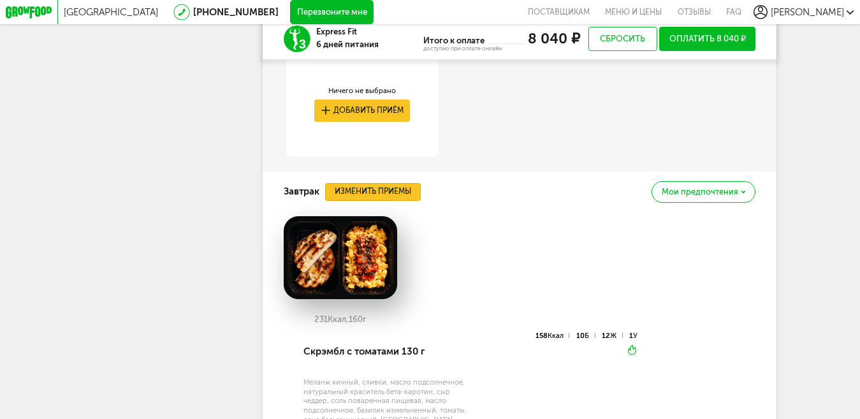
click at [366, 201] on button "Изменить приемы" at bounding box center [373, 192] width 96 height 18
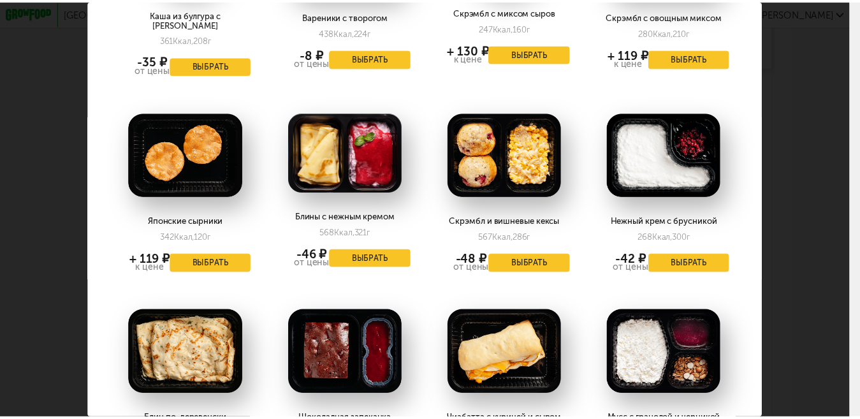
scroll to position [372, 0]
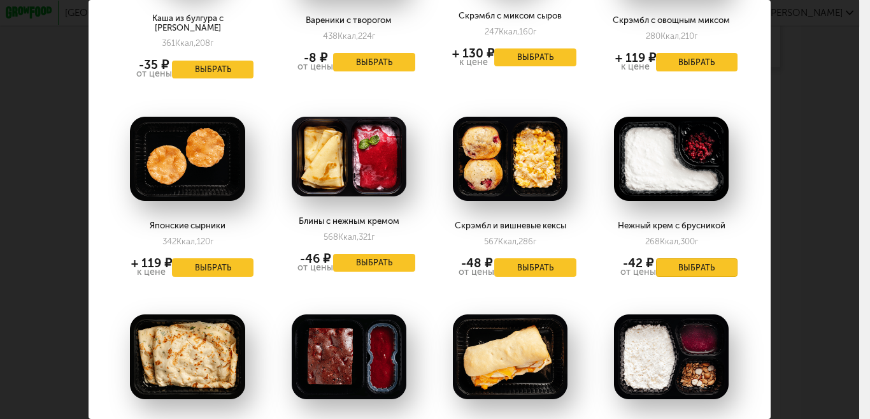
click at [672, 258] on button "Выбрать" at bounding box center [697, 267] width 82 height 18
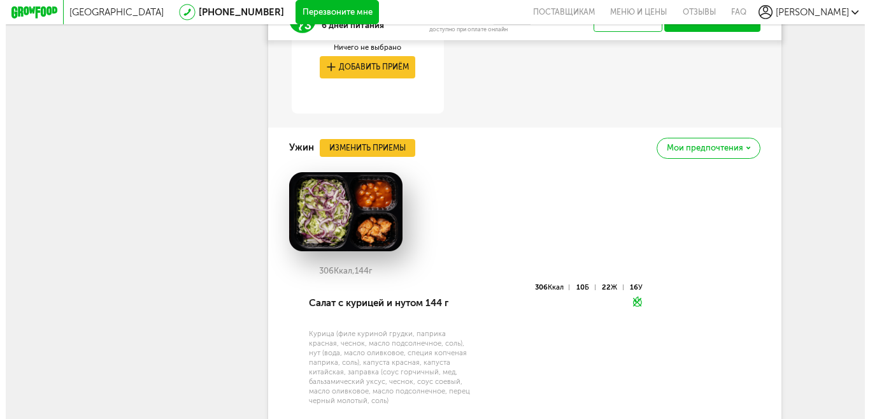
scroll to position [2000, 0]
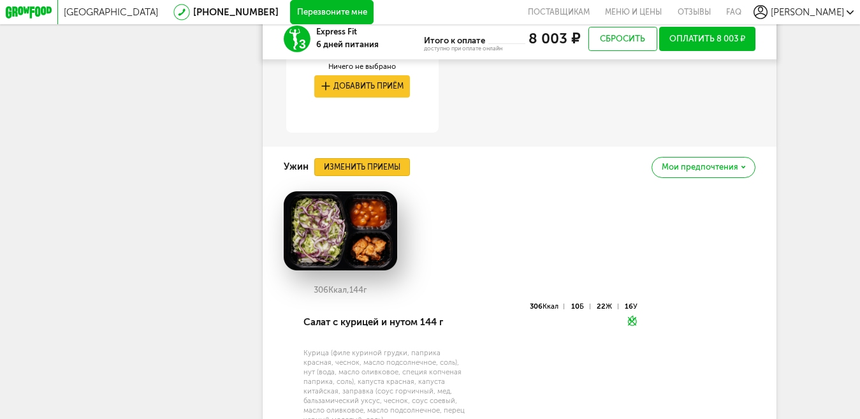
click at [333, 176] on button "Изменить приемы" at bounding box center [362, 167] width 96 height 18
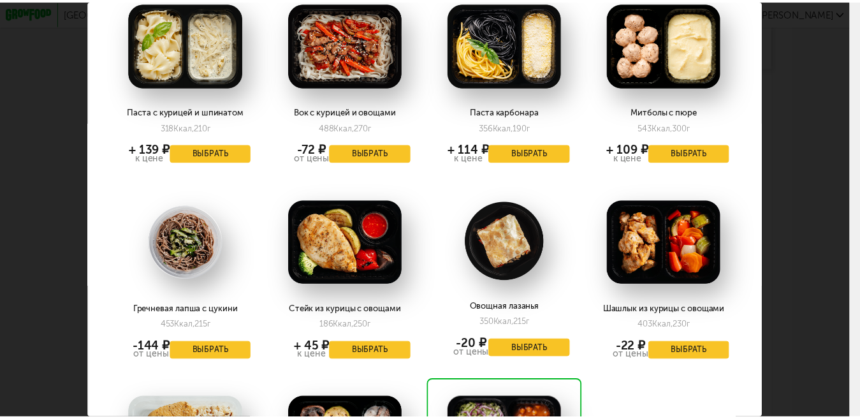
scroll to position [1513, 0]
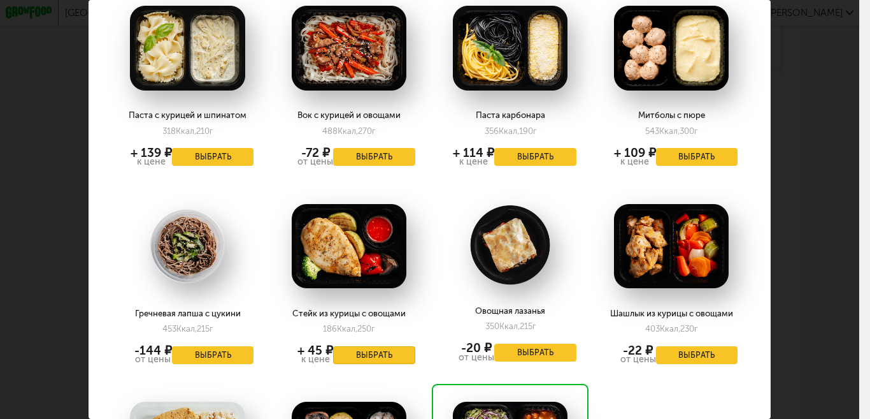
click at [381, 346] on button "Выбрать" at bounding box center [374, 355] width 82 height 18
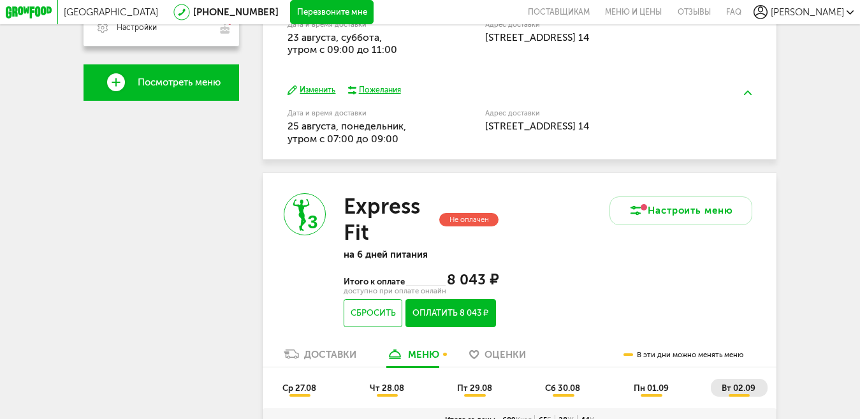
scroll to position [533, 0]
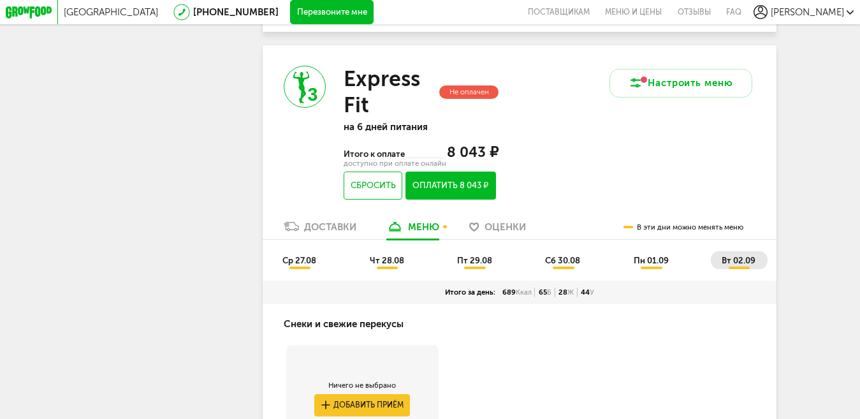
click at [652, 265] on span "пн 01.09" at bounding box center [650, 261] width 35 height 10
click at [558, 265] on span "сб 30.08" at bounding box center [562, 261] width 35 height 10
click at [476, 265] on span "пт 29.08" at bounding box center [474, 261] width 35 height 10
click at [391, 265] on span "чт 28.08" at bounding box center [387, 261] width 34 height 10
click at [298, 265] on span "ср 27.08" at bounding box center [299, 261] width 34 height 10
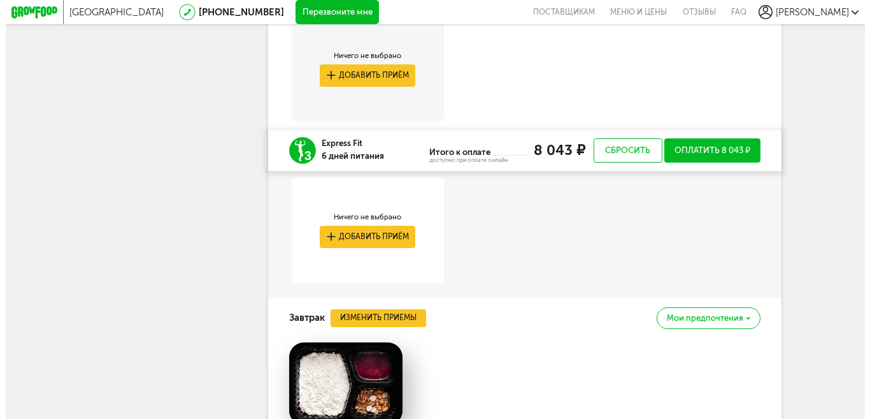
scroll to position [979, 0]
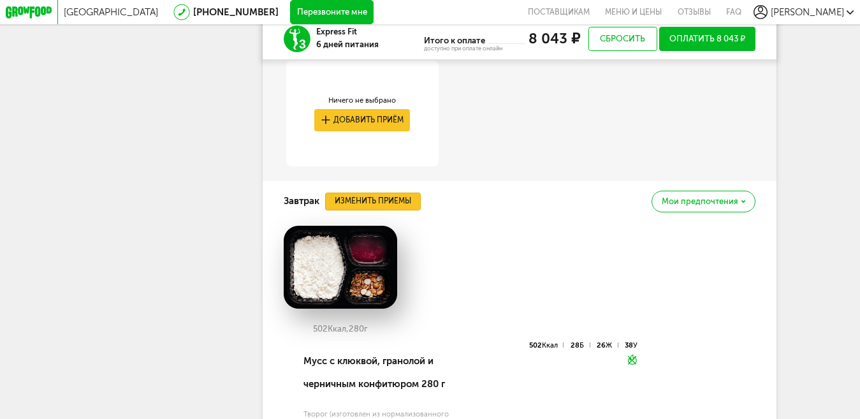
click at [385, 205] on button "Изменить приемы" at bounding box center [373, 201] width 96 height 18
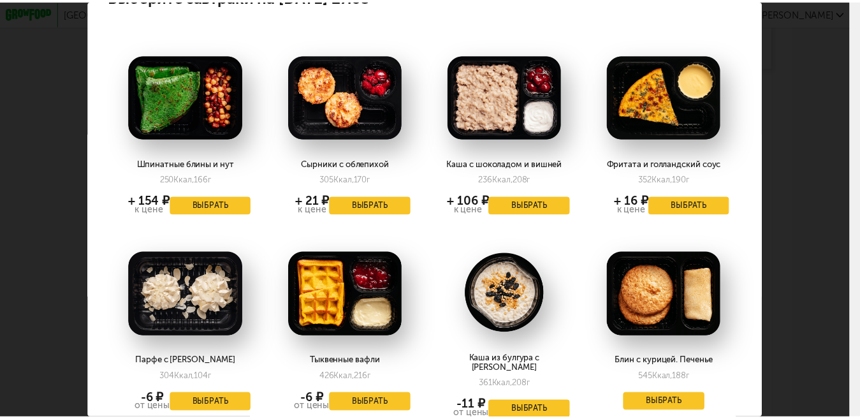
scroll to position [0, 0]
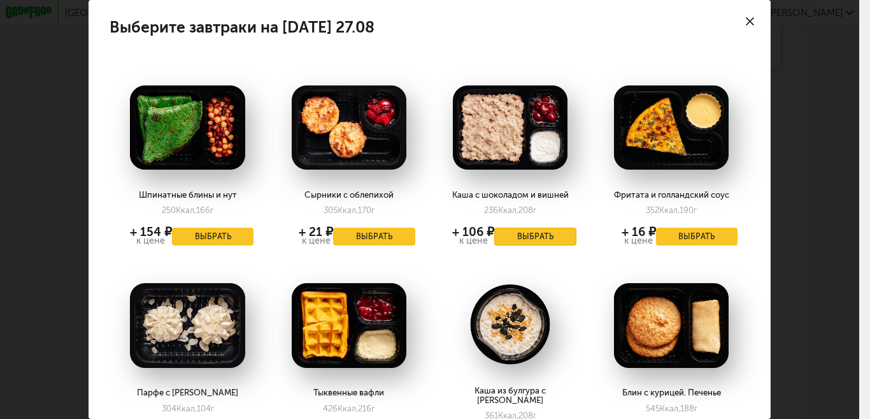
click at [528, 240] on button "Выбрать" at bounding box center [535, 236] width 82 height 18
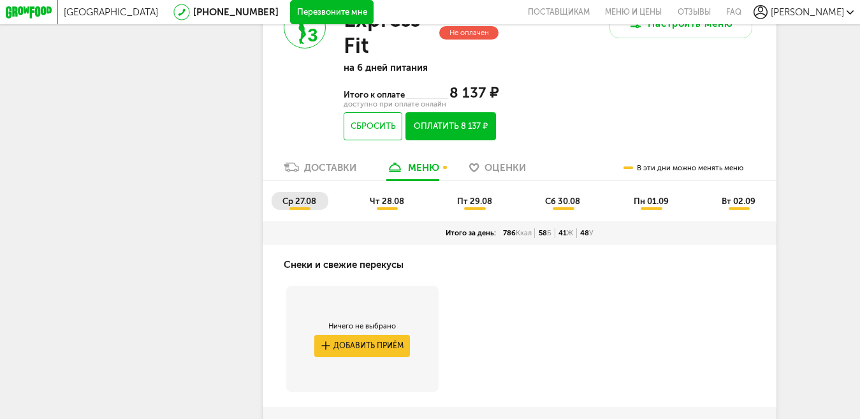
scroll to position [555, 0]
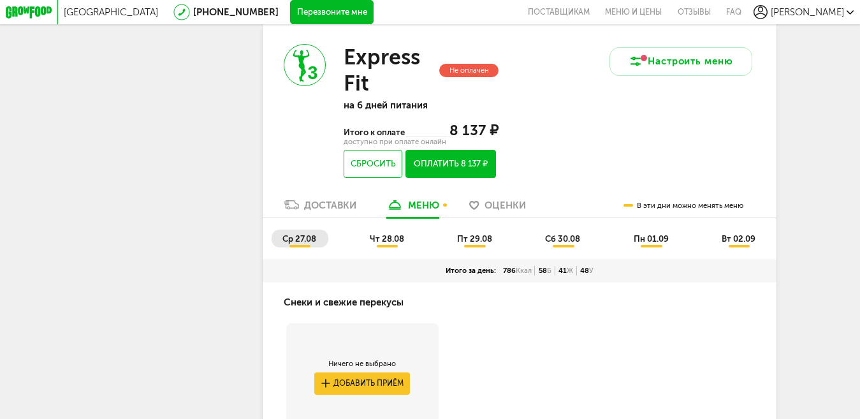
click at [384, 243] on span "чт 28.08" at bounding box center [387, 239] width 34 height 10
click at [463, 243] on span "пт 29.08" at bounding box center [474, 239] width 35 height 10
click at [565, 243] on span "сб 30.08" at bounding box center [562, 239] width 35 height 10
click at [652, 243] on span "пн 01.09" at bounding box center [650, 239] width 35 height 10
click at [740, 243] on span "вт 02.09" at bounding box center [738, 239] width 34 height 10
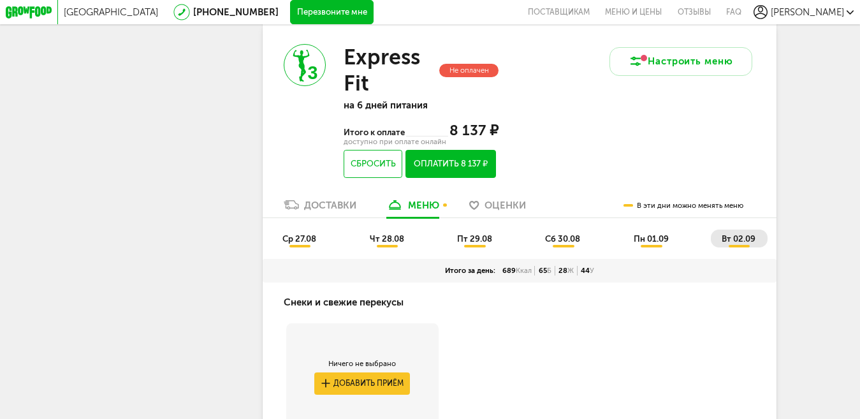
click at [641, 243] on span "пн 01.09" at bounding box center [650, 239] width 35 height 10
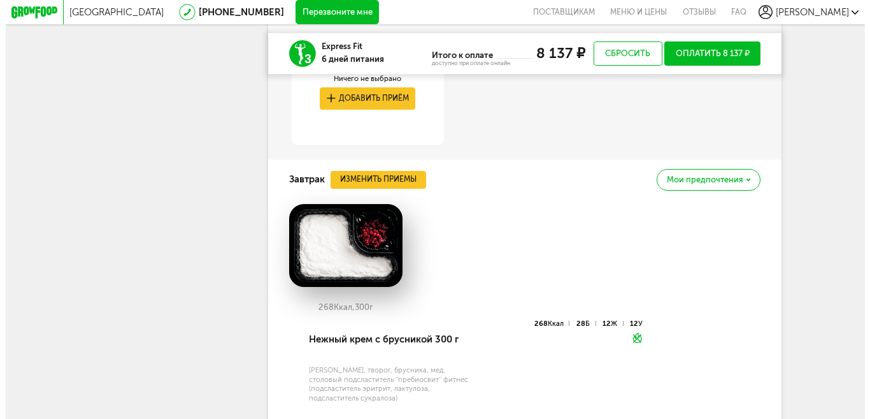
scroll to position [1065, 0]
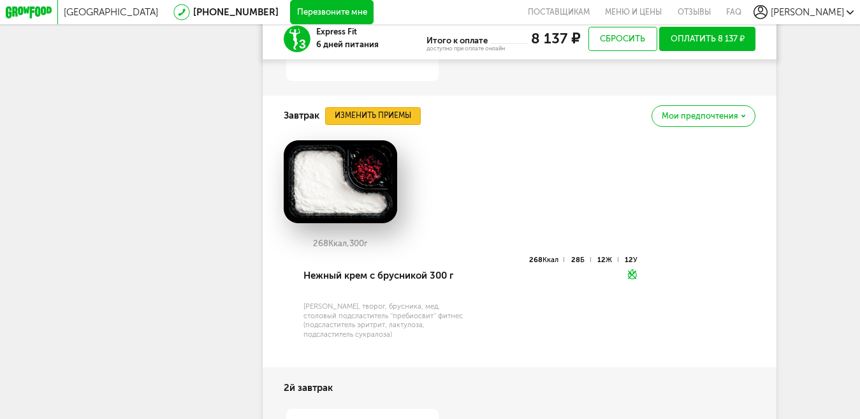
click at [366, 125] on button "Изменить приемы" at bounding box center [373, 116] width 96 height 18
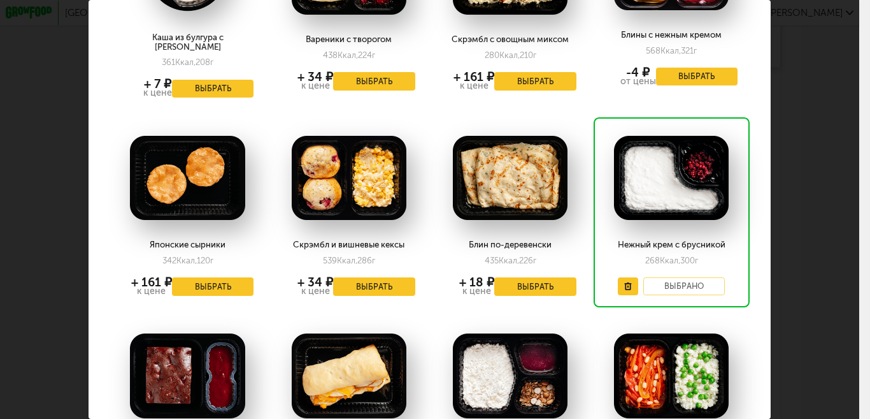
scroll to position [399, 0]
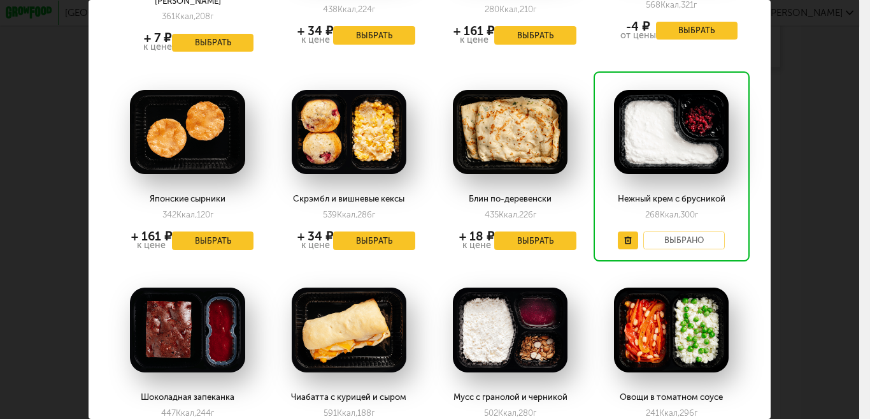
click at [673, 234] on div "Выбрано" at bounding box center [671, 240] width 107 height 18
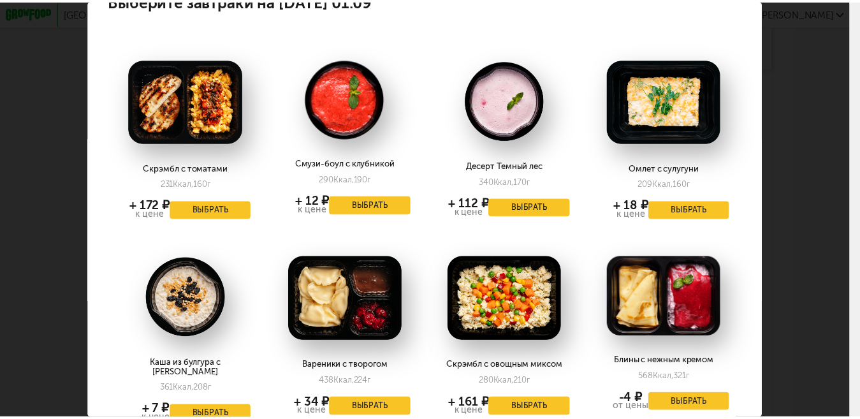
scroll to position [0, 0]
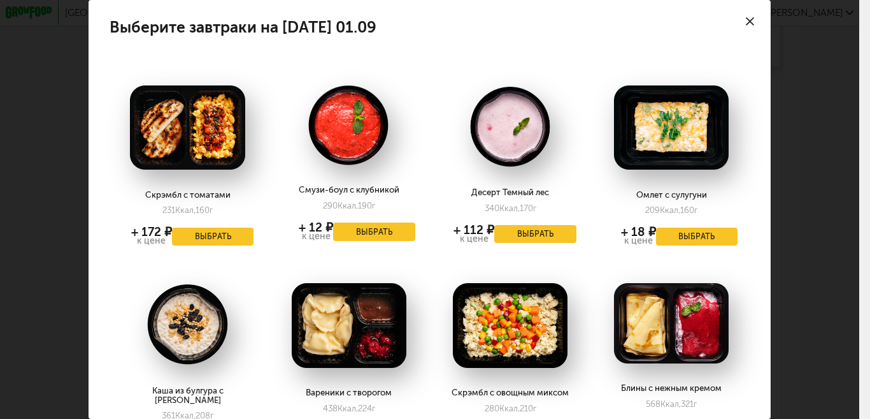
click at [746, 20] on use at bounding box center [750, 21] width 8 height 8
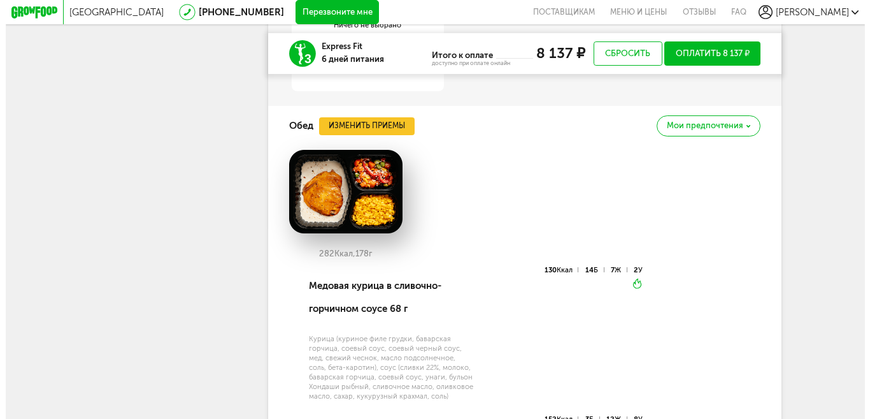
scroll to position [1511, 0]
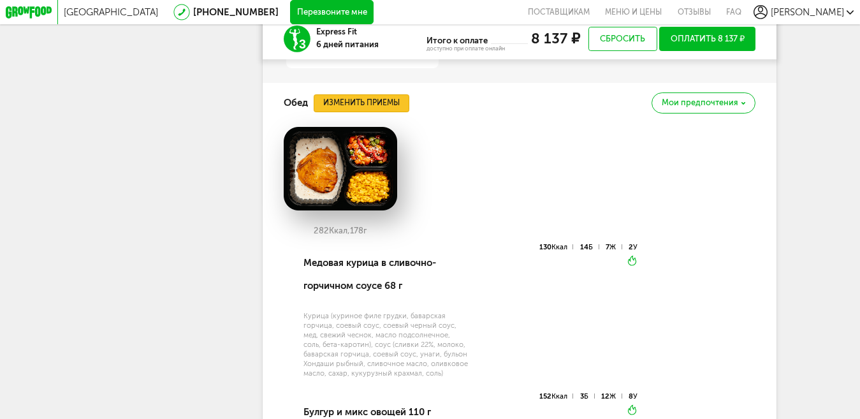
click at [367, 112] on button "Изменить приемы" at bounding box center [361, 103] width 96 height 18
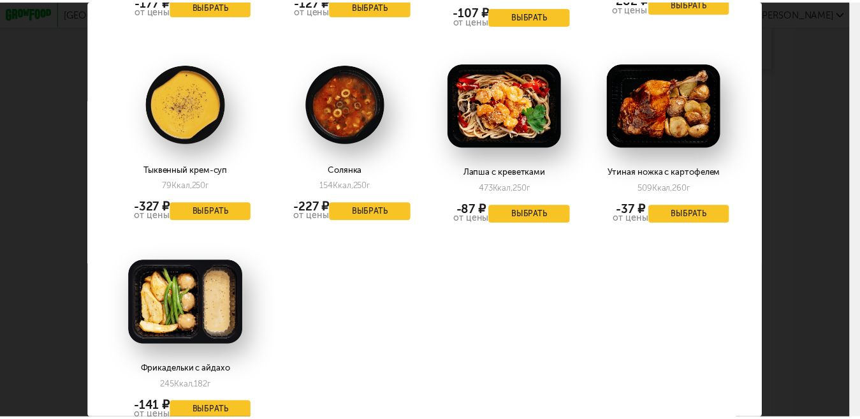
scroll to position [2056, 0]
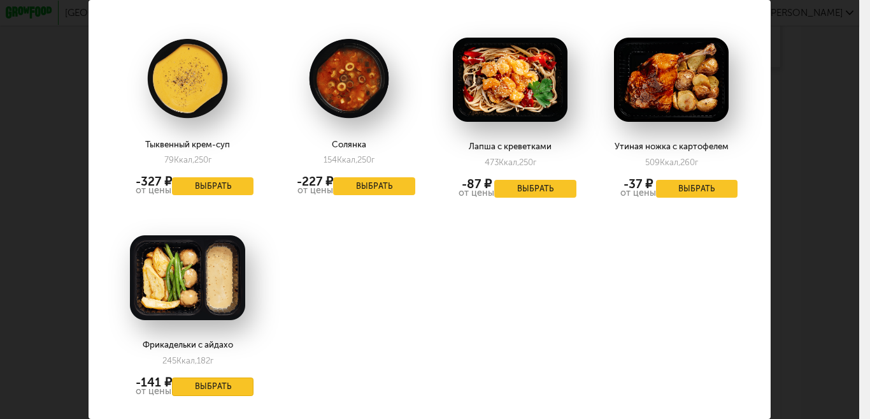
click at [198, 377] on button "Выбрать" at bounding box center [213, 386] width 82 height 18
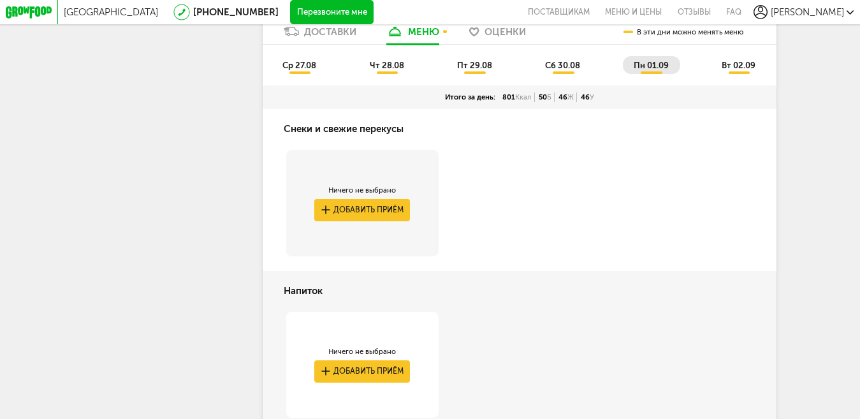
scroll to position [555, 0]
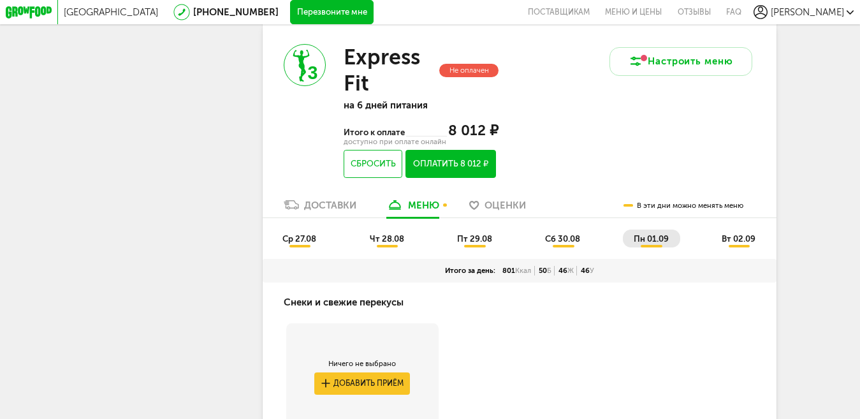
click at [743, 243] on span "вт 02.09" at bounding box center [738, 239] width 34 height 10
click at [645, 243] on span "пн 01.09" at bounding box center [650, 239] width 35 height 10
click at [559, 243] on span "сб 30.08" at bounding box center [562, 239] width 35 height 10
click at [452, 247] on li "пт 29.08" at bounding box center [475, 238] width 58 height 18
click at [391, 243] on span "чт 28.08" at bounding box center [387, 239] width 34 height 10
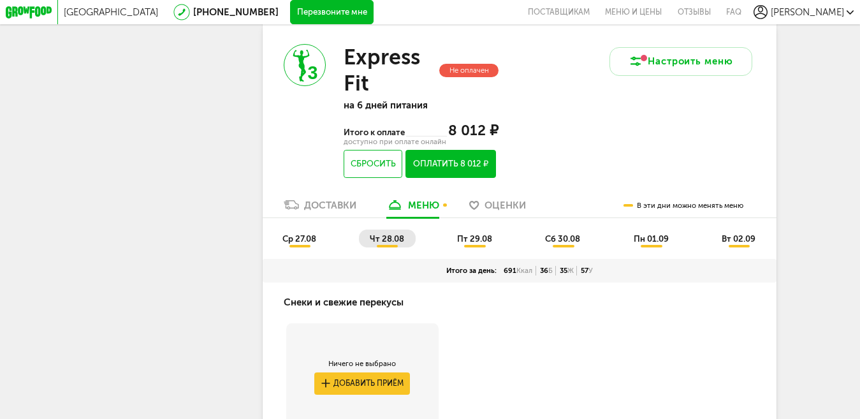
click at [303, 247] on li "ср 27.08" at bounding box center [299, 238] width 57 height 18
click at [472, 173] on button "Оплатить 8 012 ₽" at bounding box center [450, 164] width 90 height 28
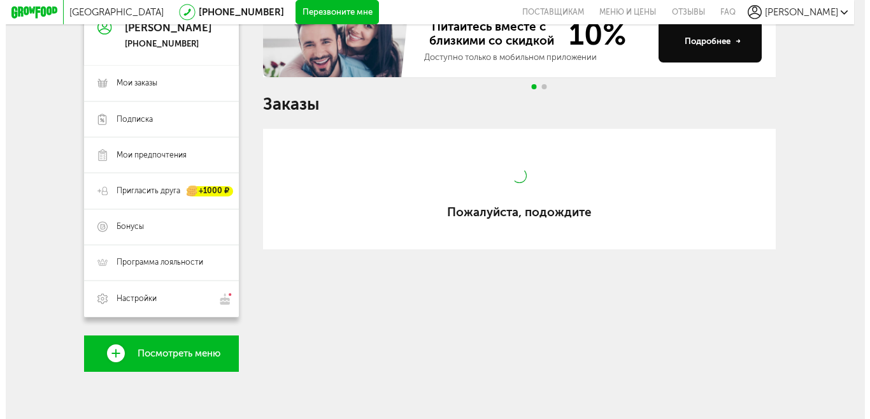
scroll to position [142, 0]
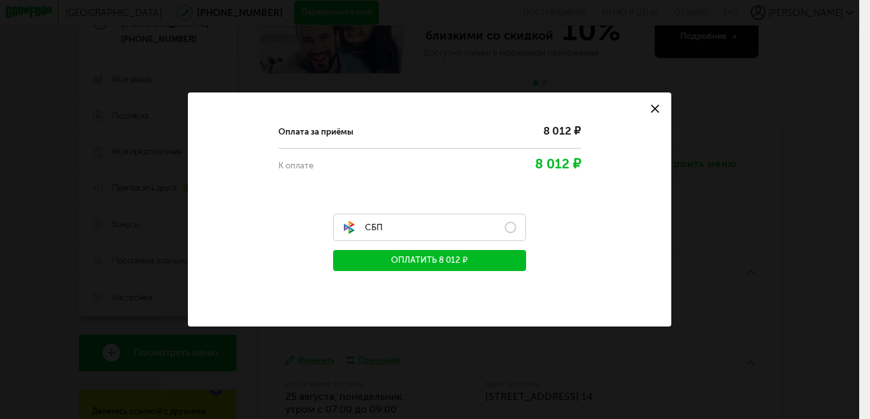
click at [513, 230] on label "СБП" at bounding box center [430, 226] width 194 height 27
click at [442, 254] on button "Оплатить 8 012 ₽" at bounding box center [430, 260] width 194 height 21
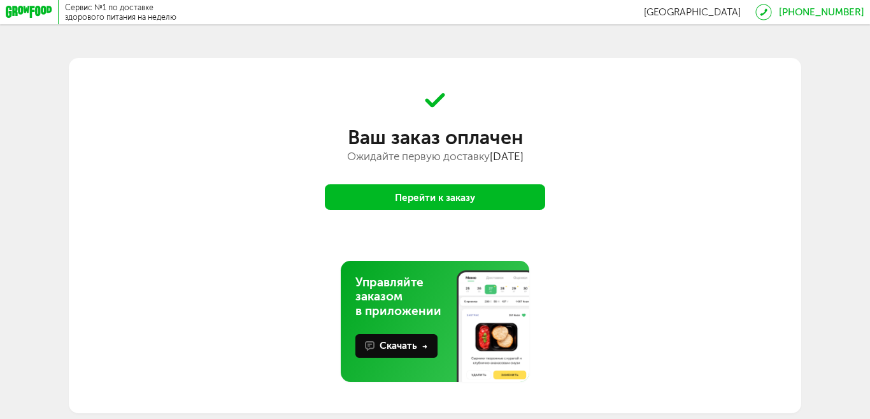
click at [472, 201] on button "Перейти к заказу" at bounding box center [435, 196] width 220 height 25
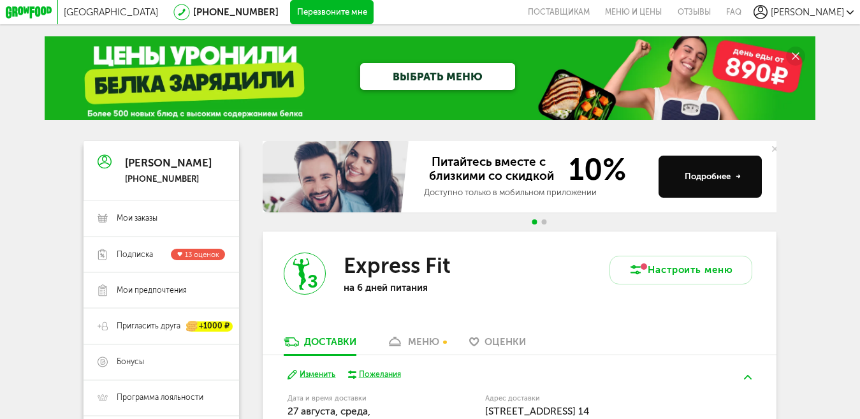
click at [772, 150] on use at bounding box center [775, 149] width 6 height 6
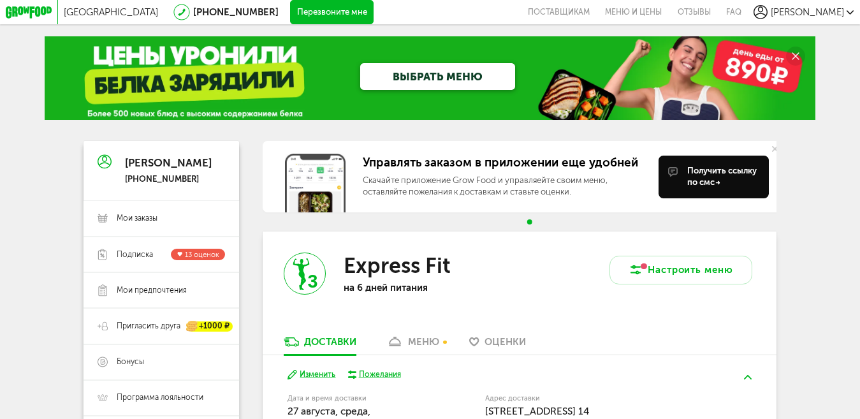
click at [797, 52] on circle at bounding box center [795, 56] width 19 height 19
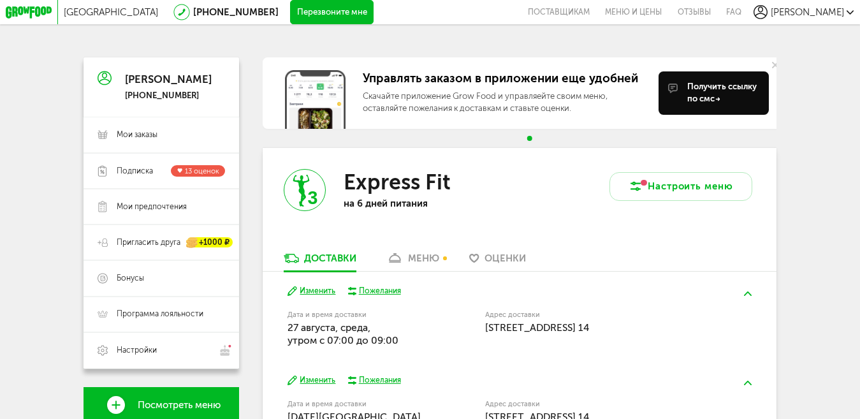
click at [419, 263] on div "меню" at bounding box center [423, 257] width 31 height 11
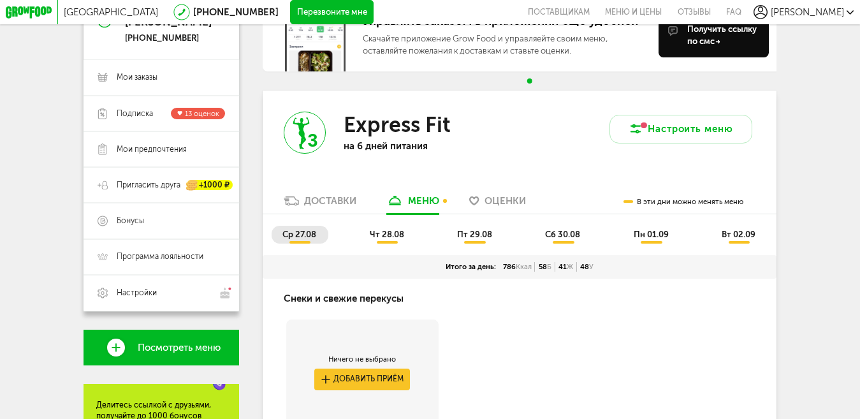
scroll to position [54, 0]
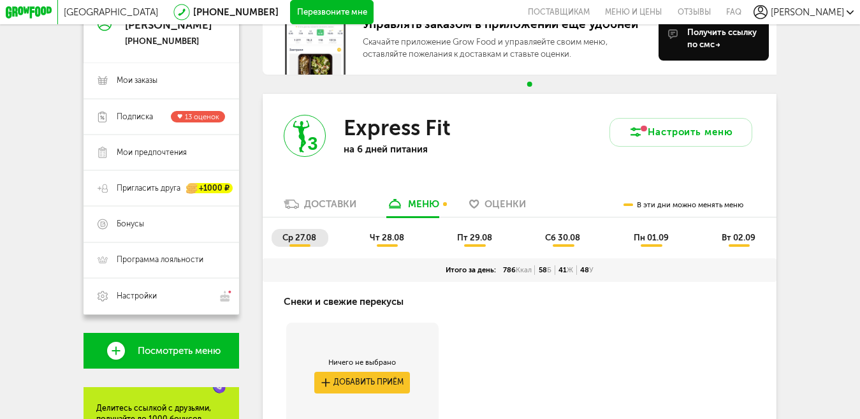
click at [380, 241] on span "чт 28.08" at bounding box center [387, 238] width 34 height 10
click at [461, 242] on span "пт 29.08" at bounding box center [474, 238] width 35 height 10
click at [572, 242] on span "сб 30.08" at bounding box center [562, 238] width 35 height 10
click at [651, 242] on span "пн 01.09" at bounding box center [650, 238] width 35 height 10
click at [728, 242] on span "вт 02.09" at bounding box center [738, 238] width 34 height 10
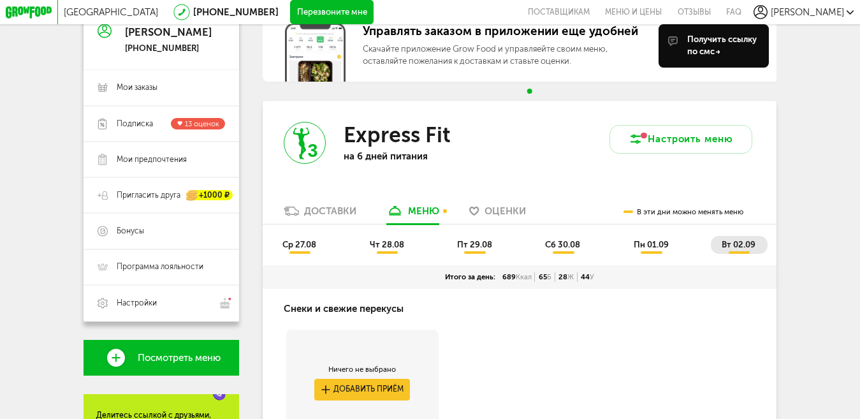
scroll to position [0, 0]
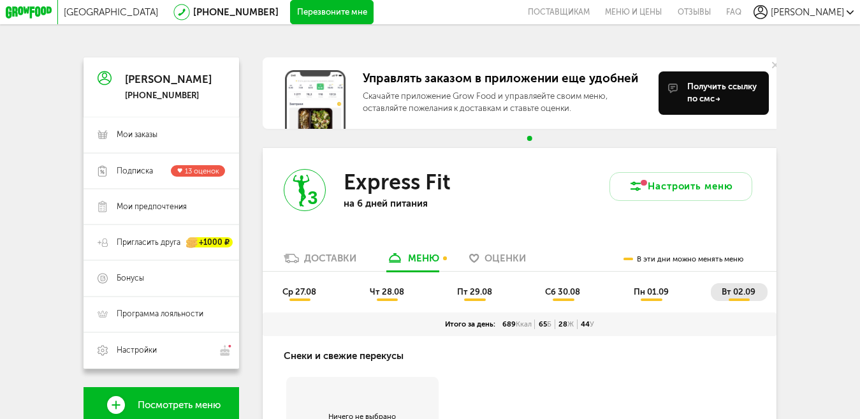
click at [772, 68] on icon at bounding box center [775, 65] width 6 height 6
